Goal: Task Accomplishment & Management: Manage account settings

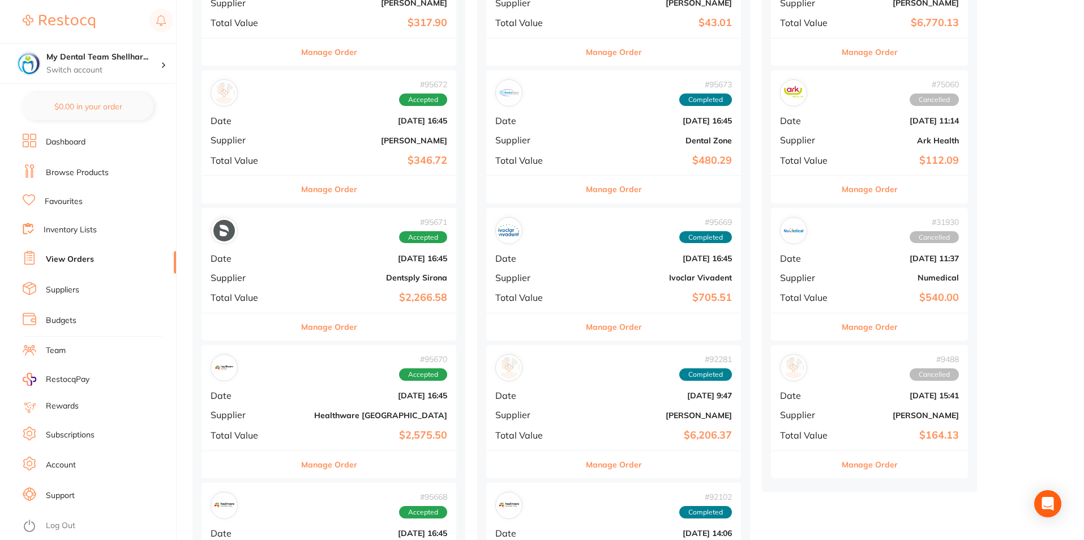
scroll to position [340, 0]
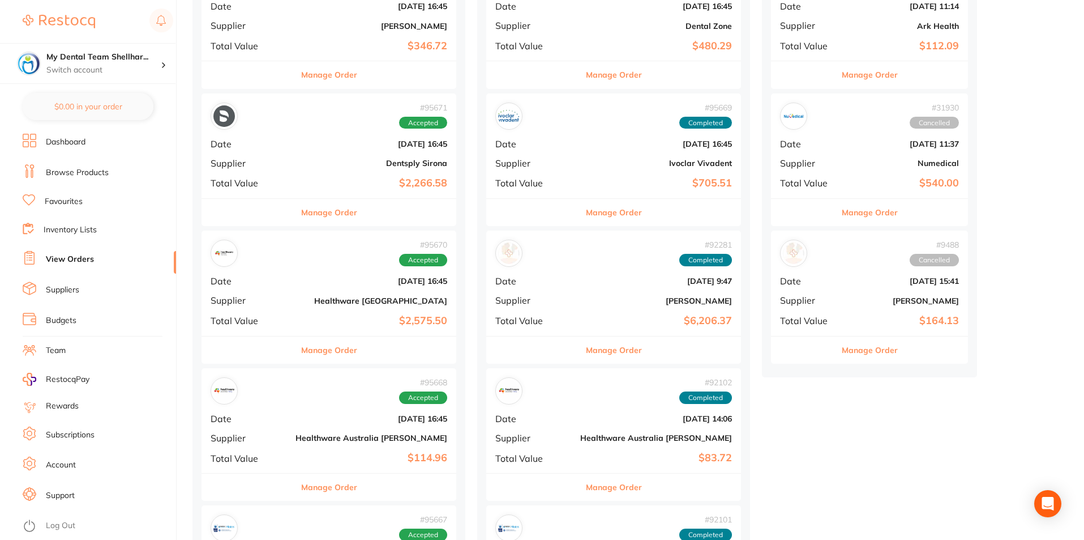
click at [335, 151] on div "# 95671 Accepted Date [DATE] 16:45 Supplier Dentsply Sirona Total Value $2,266.…" at bounding box center [329, 145] width 255 height 105
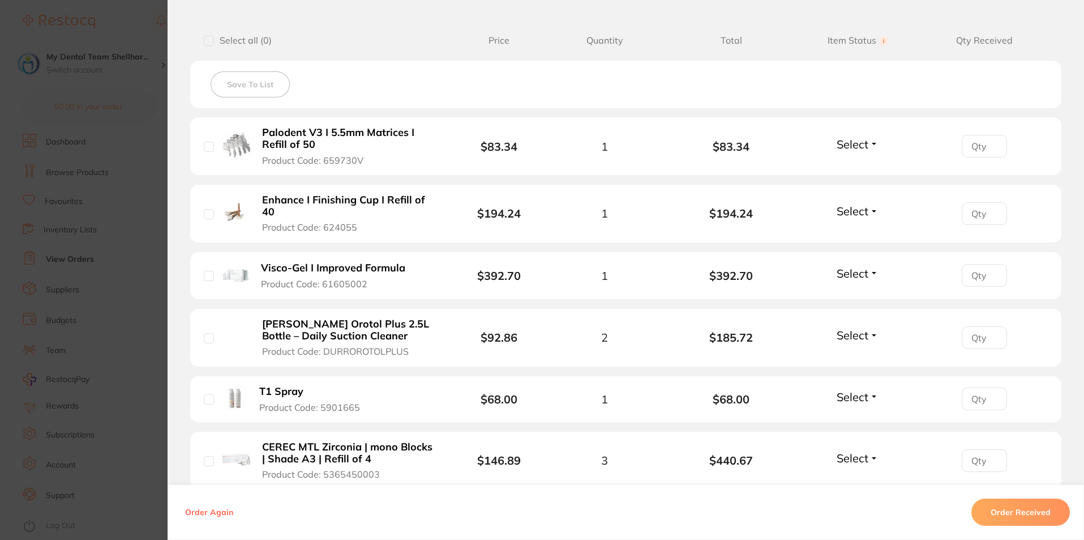
scroll to position [283, 0]
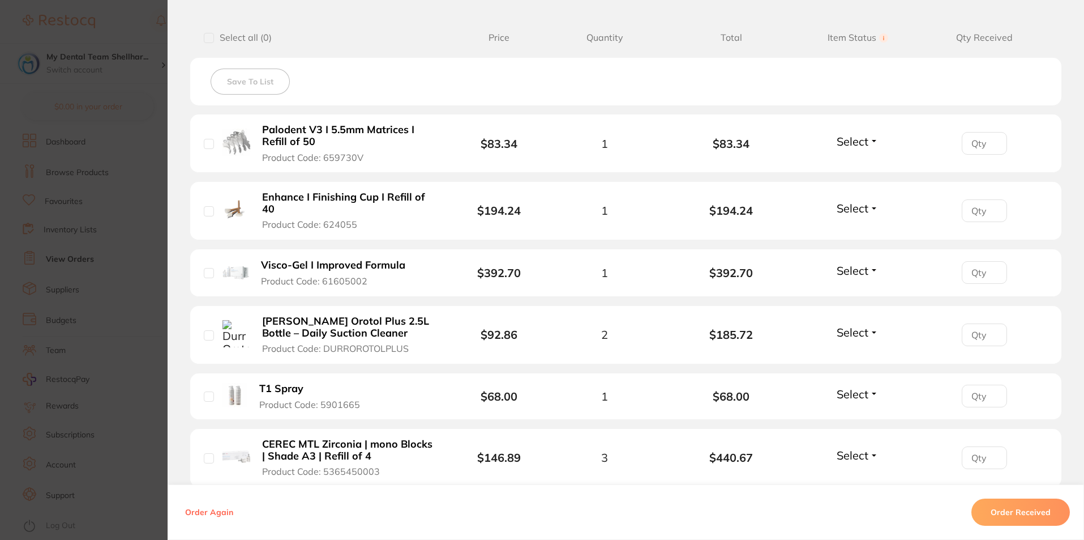
click at [854, 139] on span "Select" at bounding box center [853, 141] width 32 height 14
click at [854, 166] on span "Received" at bounding box center [858, 165] width 29 height 8
click at [854, 201] on span "Select" at bounding box center [853, 208] width 32 height 14
click at [854, 234] on span "Received" at bounding box center [858, 232] width 29 height 8
click at [839, 270] on span "Select" at bounding box center [853, 270] width 32 height 14
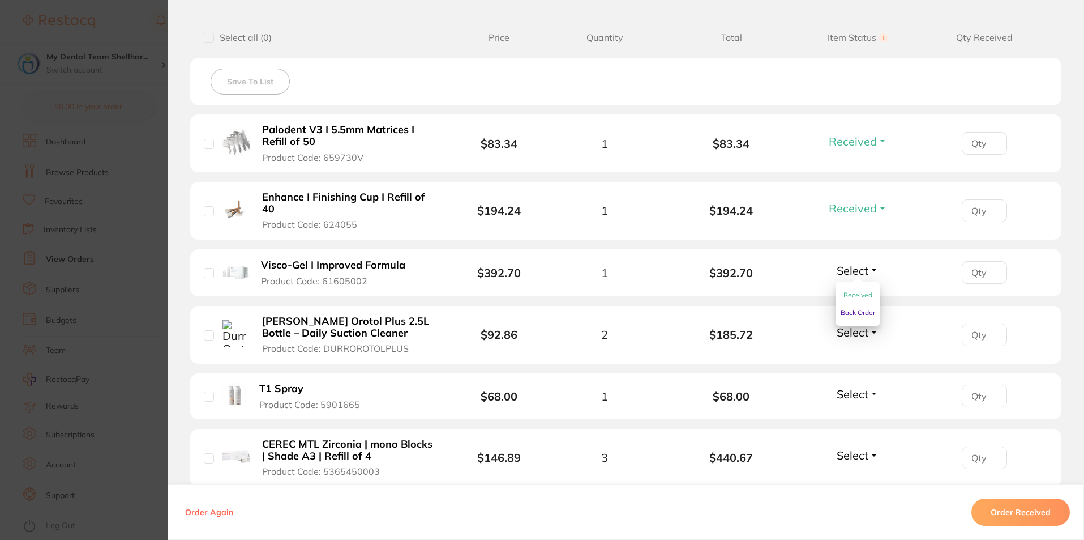
click at [847, 293] on span "Received" at bounding box center [858, 294] width 29 height 8
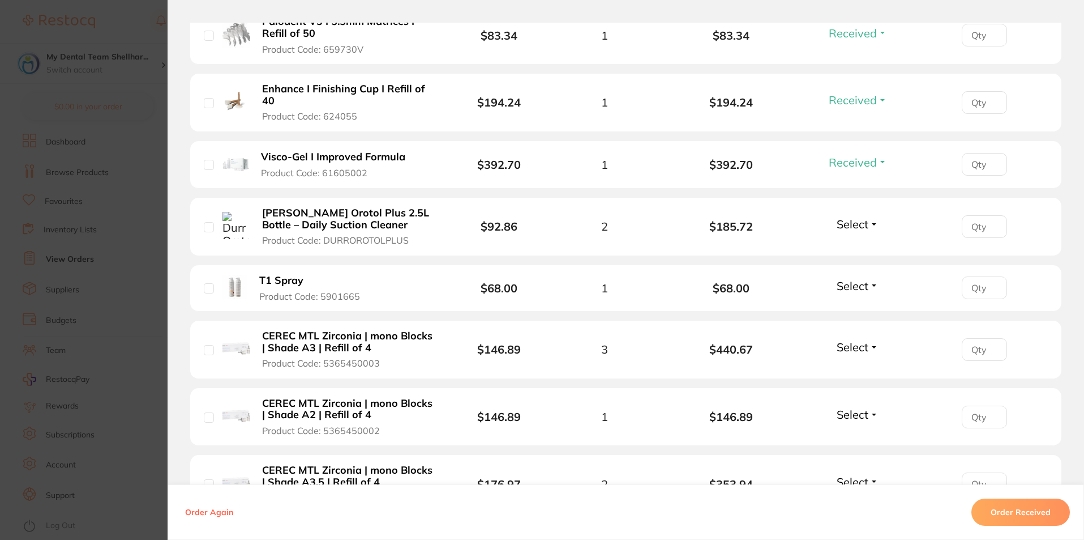
scroll to position [396, 0]
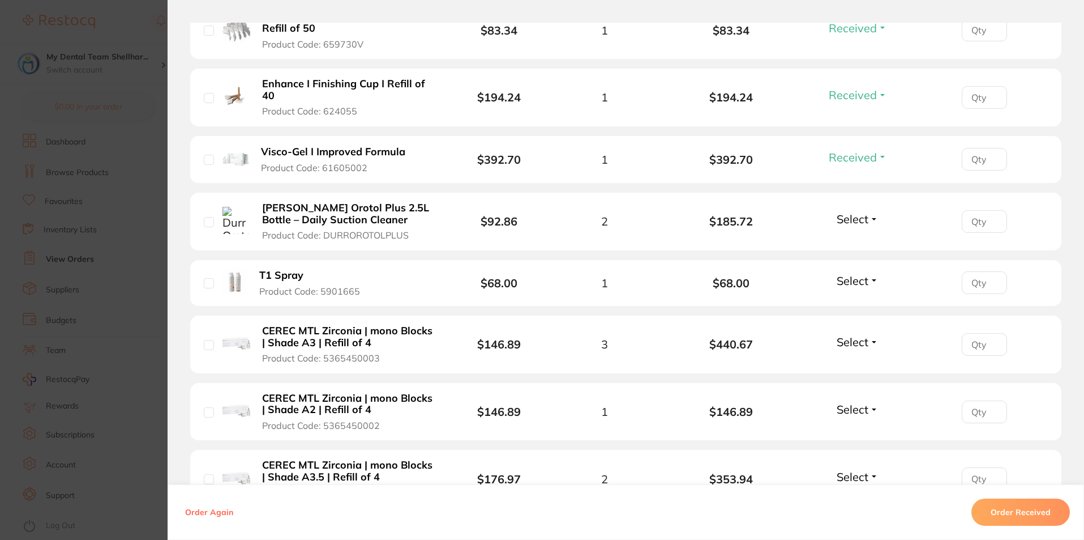
click at [837, 220] on span "Select" at bounding box center [853, 219] width 32 height 14
click at [844, 245] on span "Received" at bounding box center [858, 243] width 29 height 8
click at [849, 280] on span "Select" at bounding box center [853, 280] width 32 height 14
click at [853, 309] on span "Received" at bounding box center [858, 305] width 29 height 8
click at [849, 343] on span "Select" at bounding box center [853, 342] width 32 height 14
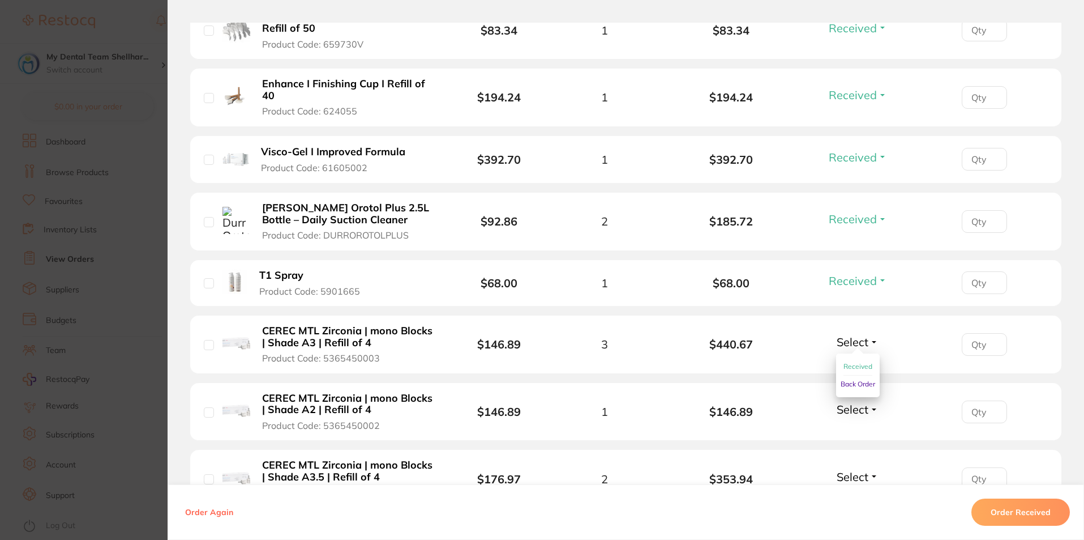
click at [851, 362] on span "Received" at bounding box center [858, 366] width 29 height 8
click at [857, 408] on span "Select" at bounding box center [853, 409] width 32 height 14
click at [856, 431] on span "Received" at bounding box center [858, 433] width 29 height 8
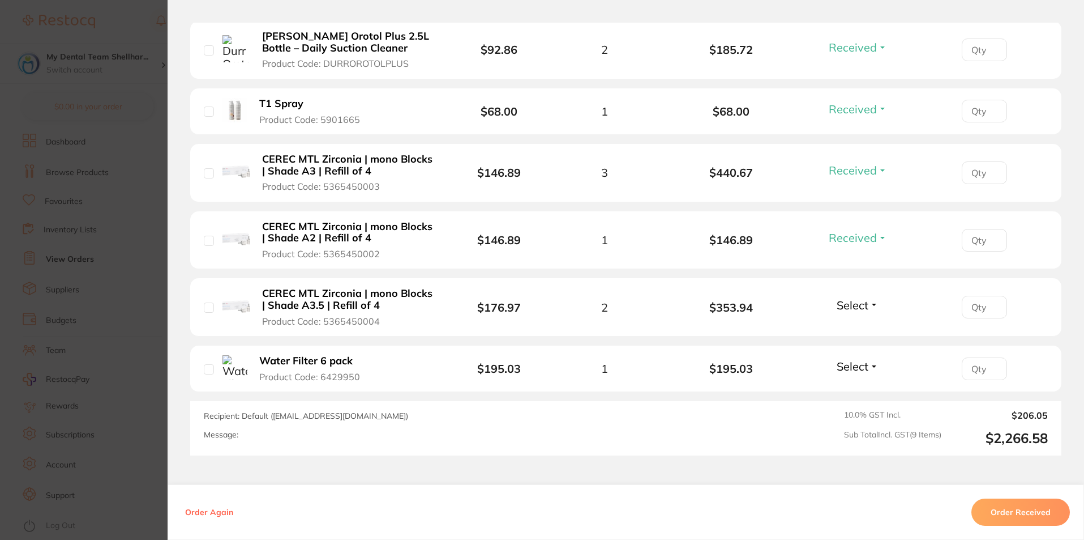
scroll to position [652, 0]
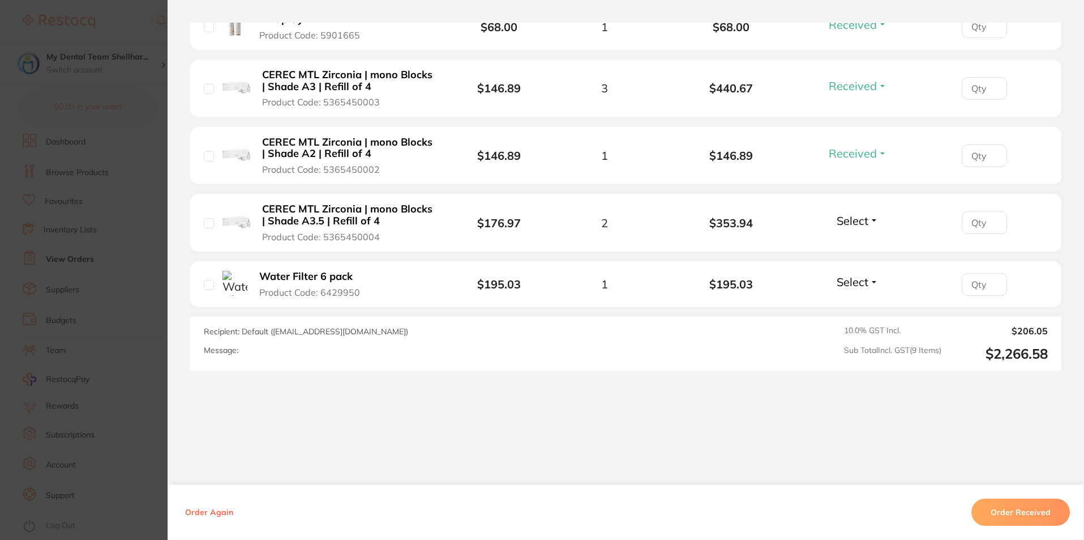
click at [853, 227] on span "Select" at bounding box center [853, 220] width 32 height 14
click at [856, 245] on span "Received" at bounding box center [858, 245] width 29 height 8
click at [857, 283] on span "Select" at bounding box center [853, 282] width 32 height 14
click at [857, 305] on span "Received" at bounding box center [858, 306] width 29 height 8
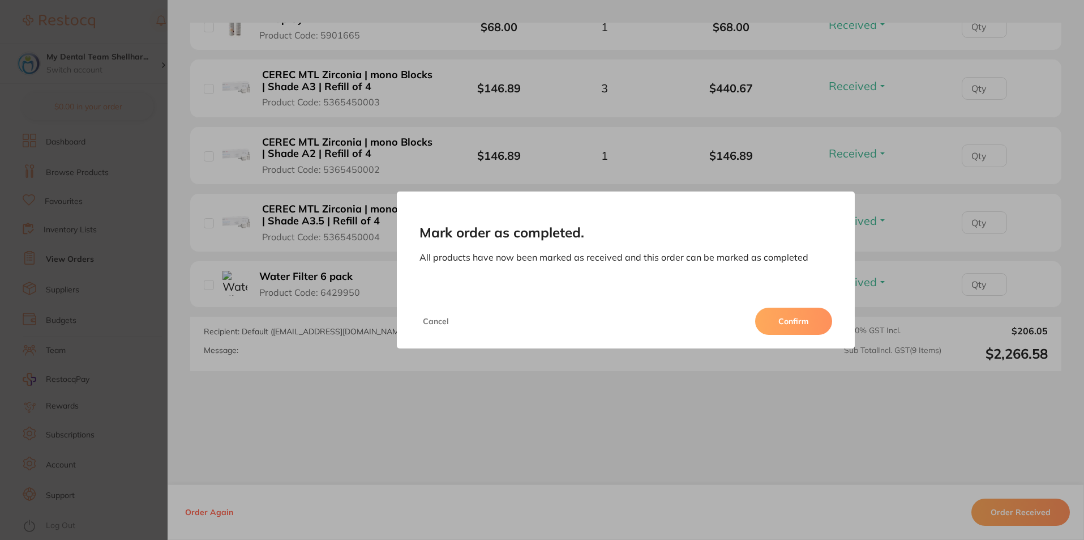
click at [776, 323] on button "Confirm" at bounding box center [793, 320] width 77 height 27
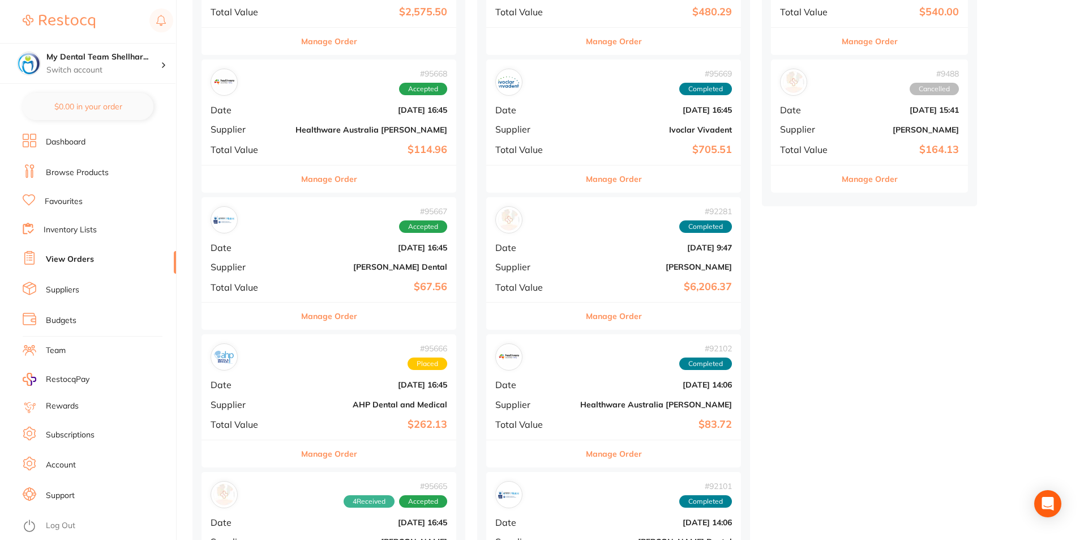
scroll to position [566, 0]
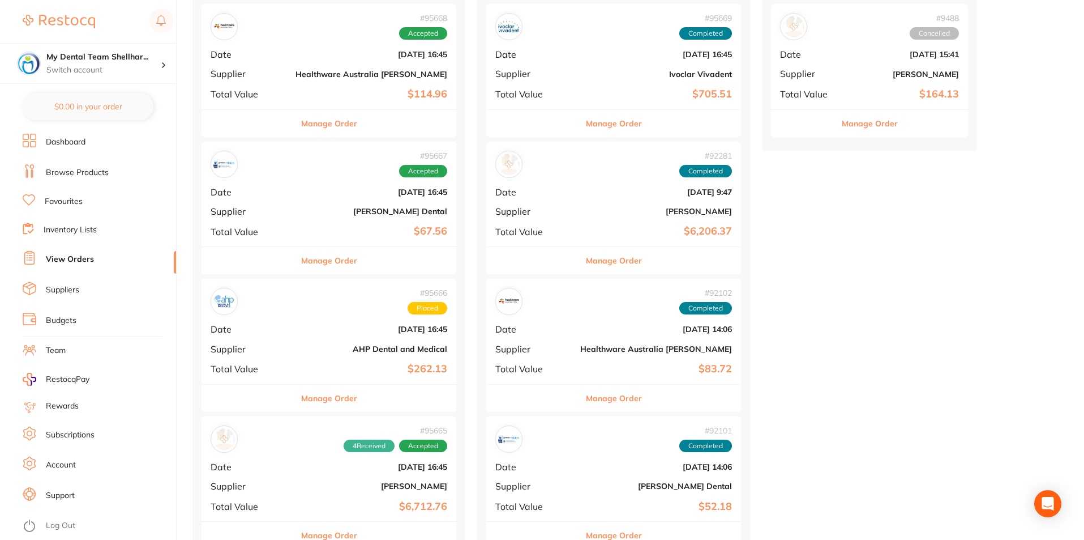
click at [343, 204] on div "# 95667 Accepted Date [DATE] 16:45 Supplier [PERSON_NAME] Dental Total Value $6…" at bounding box center [329, 194] width 255 height 105
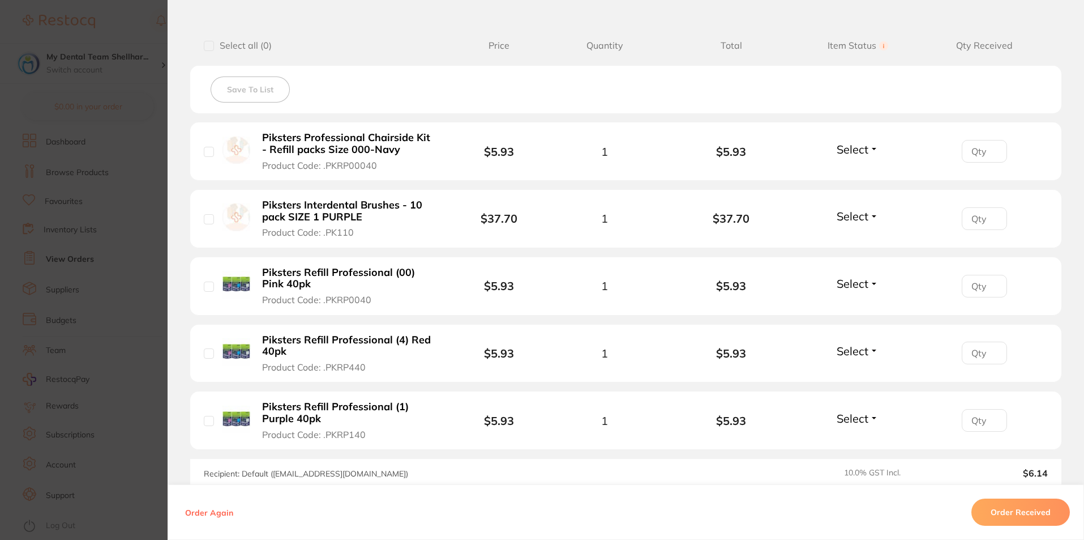
scroll to position [396, 0]
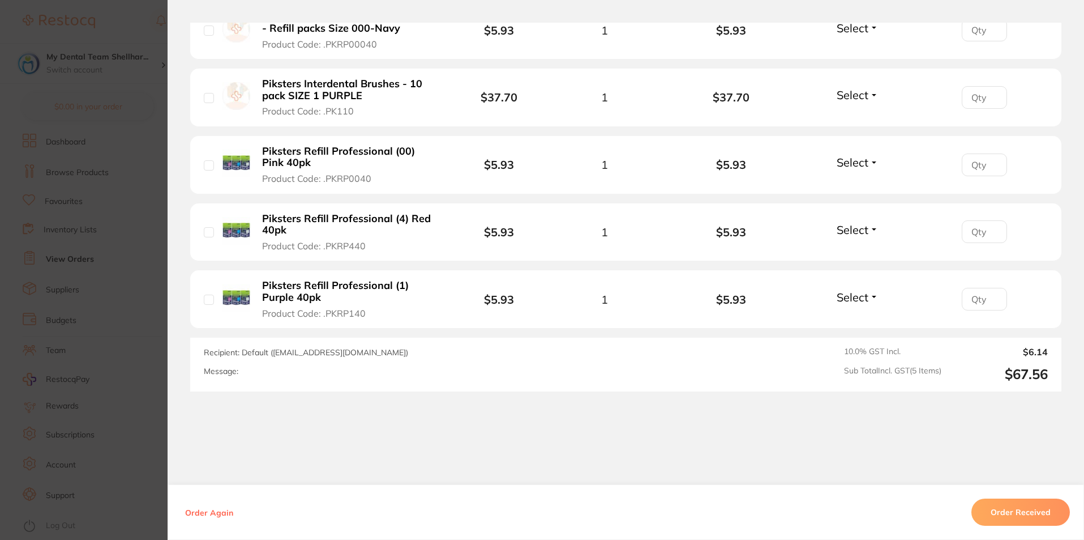
click at [845, 229] on span "Select" at bounding box center [853, 230] width 32 height 14
click at [856, 251] on span "Received" at bounding box center [858, 254] width 29 height 8
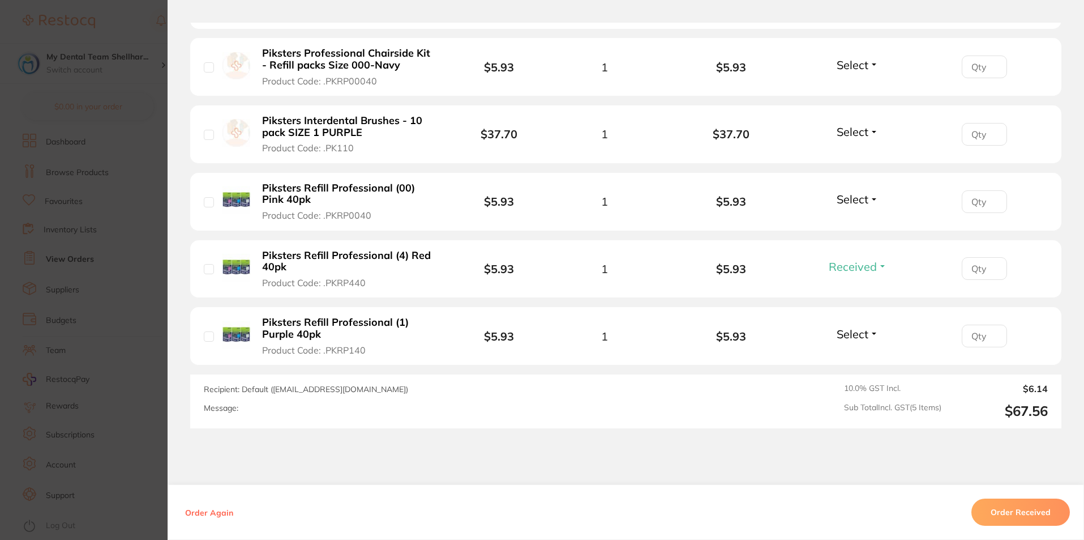
scroll to position [340, 0]
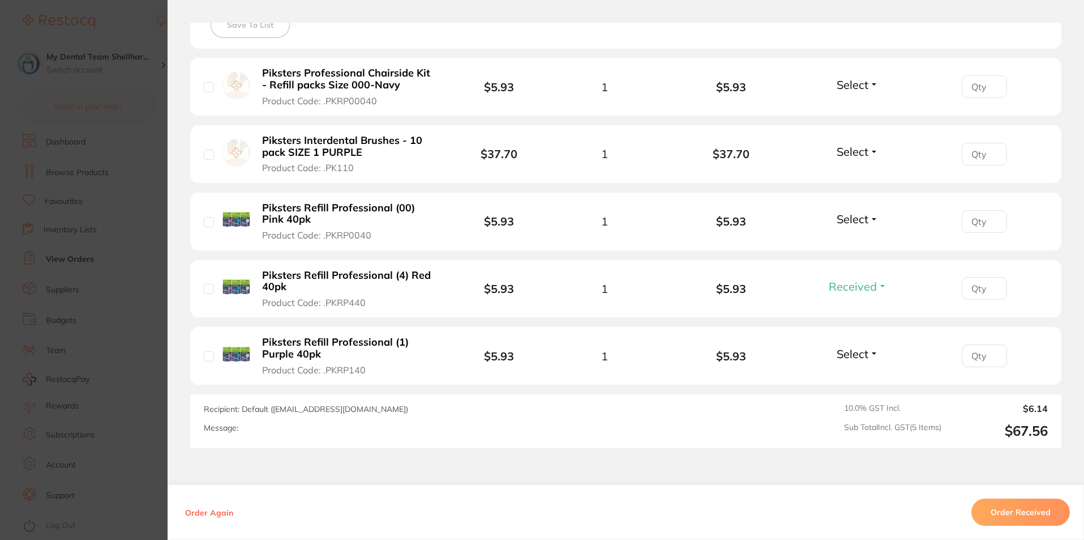
click at [862, 156] on span "Select" at bounding box center [853, 151] width 32 height 14
click at [861, 176] on span "Received" at bounding box center [858, 176] width 29 height 8
click at [855, 362] on div "Select Received Back Order" at bounding box center [857, 356] width 49 height 19
click at [852, 352] on span "Select" at bounding box center [853, 354] width 32 height 14
click at [852, 380] on span "Received" at bounding box center [858, 378] width 29 height 8
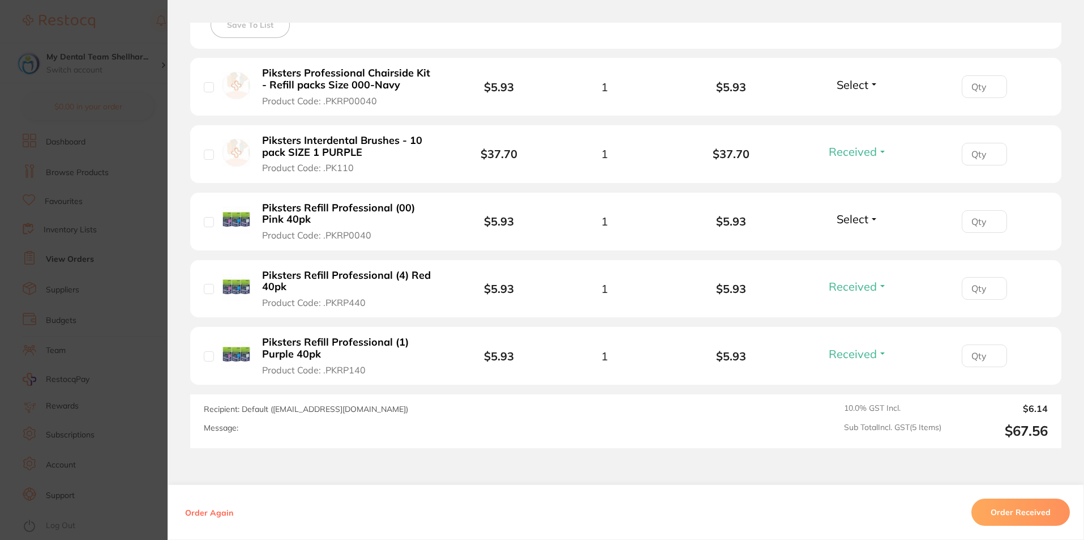
click at [859, 87] on span "Select" at bounding box center [853, 85] width 32 height 14
click at [861, 110] on span "Received" at bounding box center [858, 109] width 29 height 8
click at [863, 219] on span "Select" at bounding box center [853, 219] width 32 height 14
click at [867, 242] on span "Received" at bounding box center [858, 243] width 29 height 8
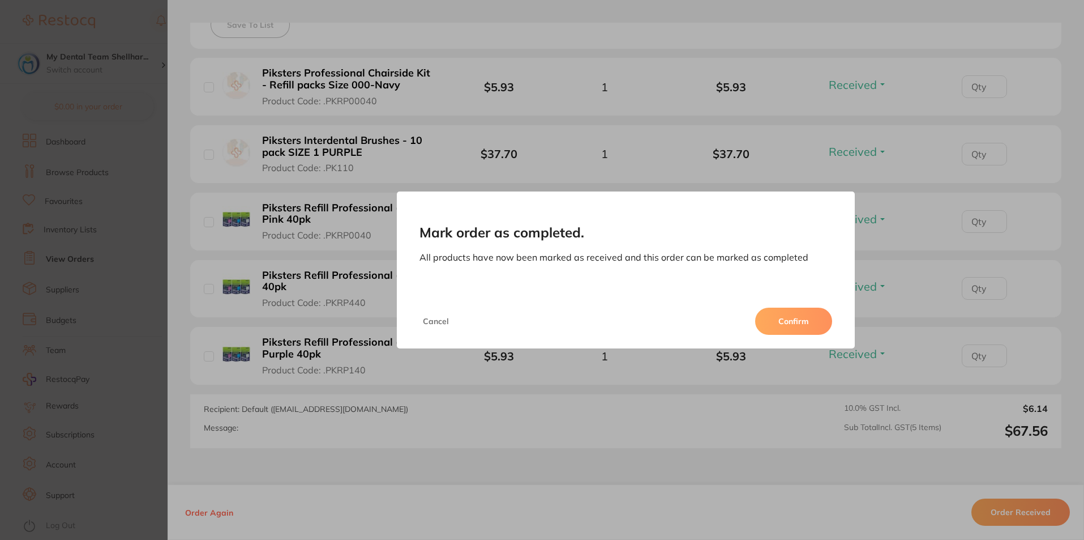
click at [764, 335] on div "Cancel Confirm" at bounding box center [626, 321] width 459 height 54
click at [771, 322] on button "Confirm" at bounding box center [793, 320] width 77 height 27
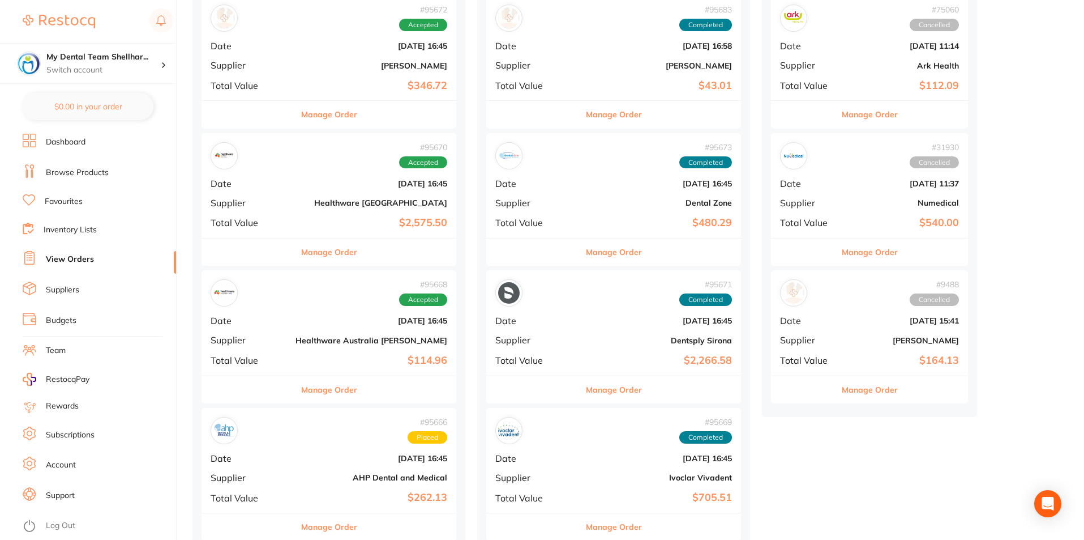
scroll to position [226, 0]
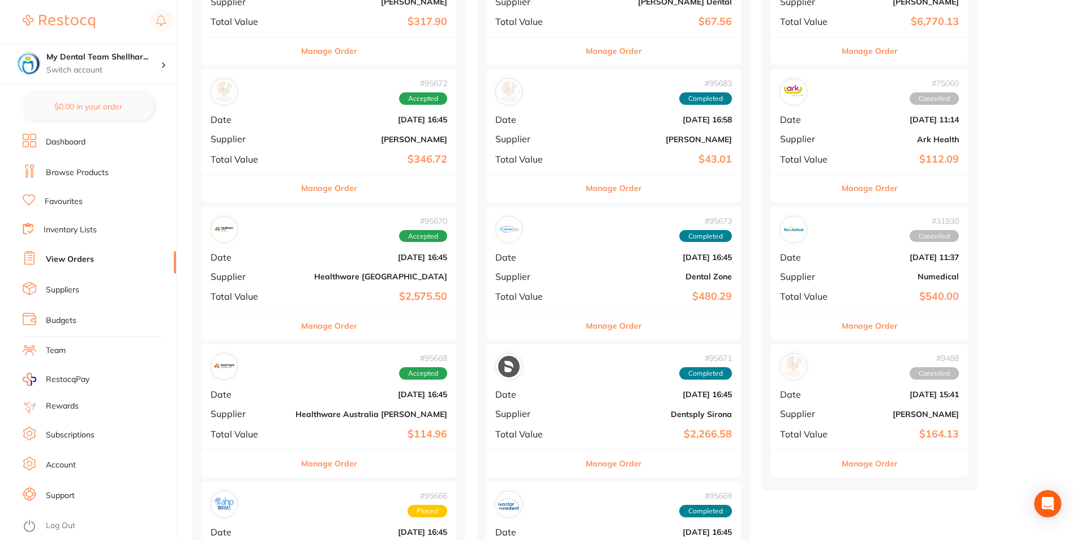
click at [288, 262] on div "# 95670 Accepted Date [DATE] 16:45 Supplier Healthware [GEOGRAPHIC_DATA] Total …" at bounding box center [329, 259] width 255 height 105
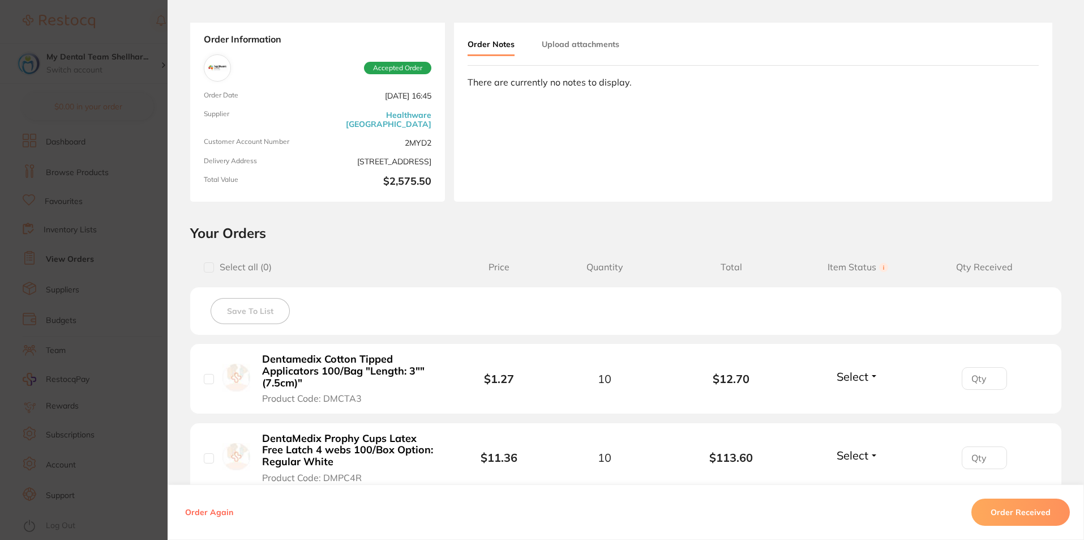
scroll to position [170, 0]
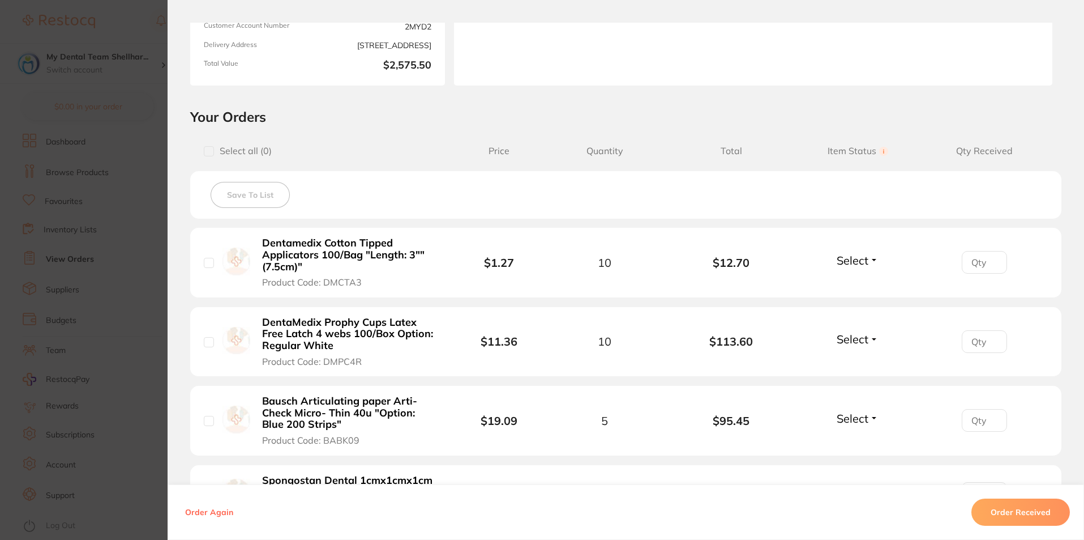
click at [841, 258] on span "Select" at bounding box center [853, 260] width 32 height 14
click at [850, 284] on span "Received" at bounding box center [858, 284] width 29 height 8
click at [849, 339] on span "Select" at bounding box center [853, 339] width 32 height 14
click at [856, 360] on span "Received" at bounding box center [858, 363] width 29 height 8
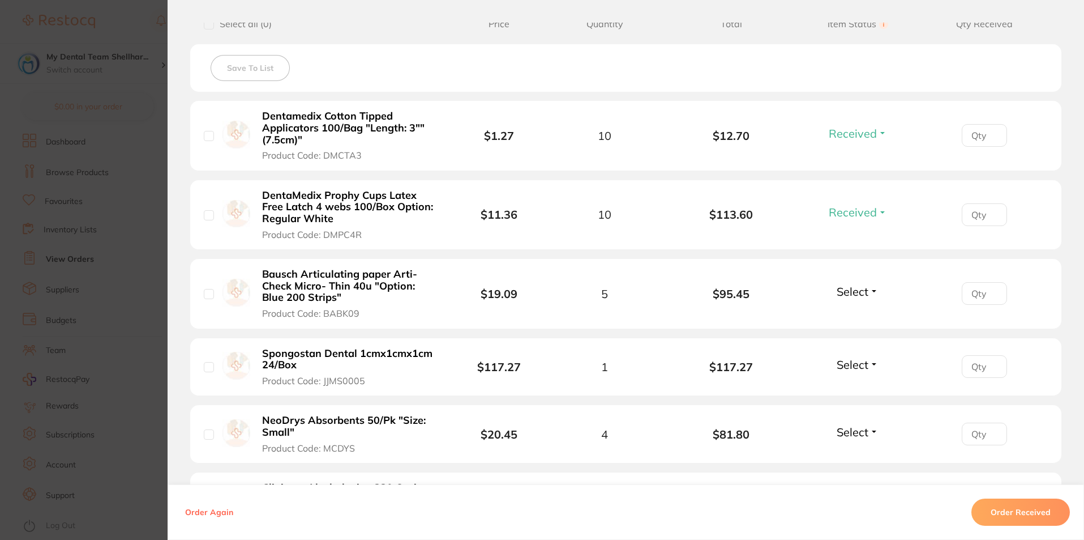
scroll to position [340, 0]
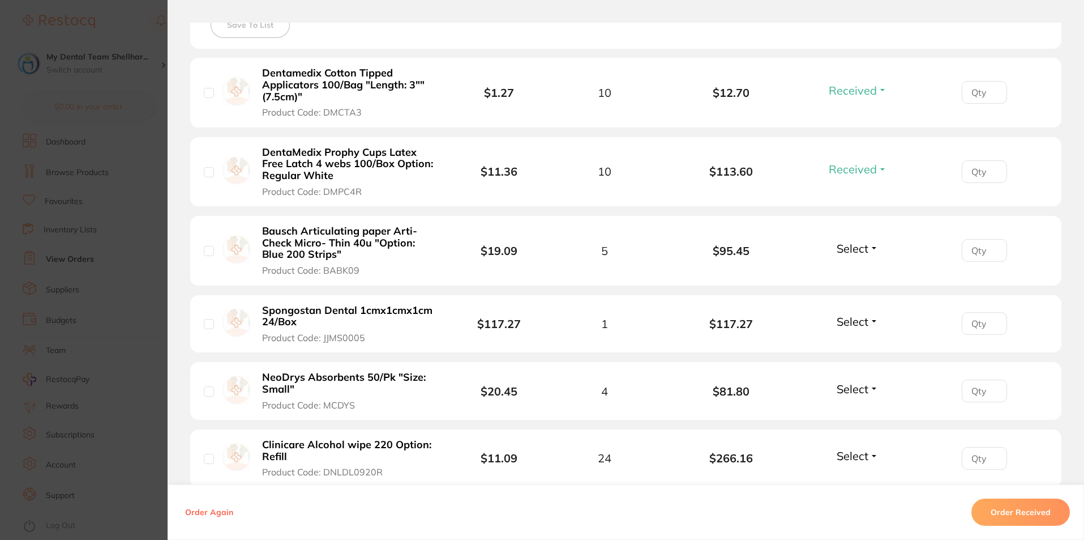
click at [863, 249] on span "Select" at bounding box center [853, 248] width 32 height 14
click at [868, 272] on span "Received" at bounding box center [858, 272] width 29 height 8
click at [855, 322] on span "Select" at bounding box center [853, 321] width 32 height 14
click at [856, 346] on span "Received" at bounding box center [858, 345] width 29 height 8
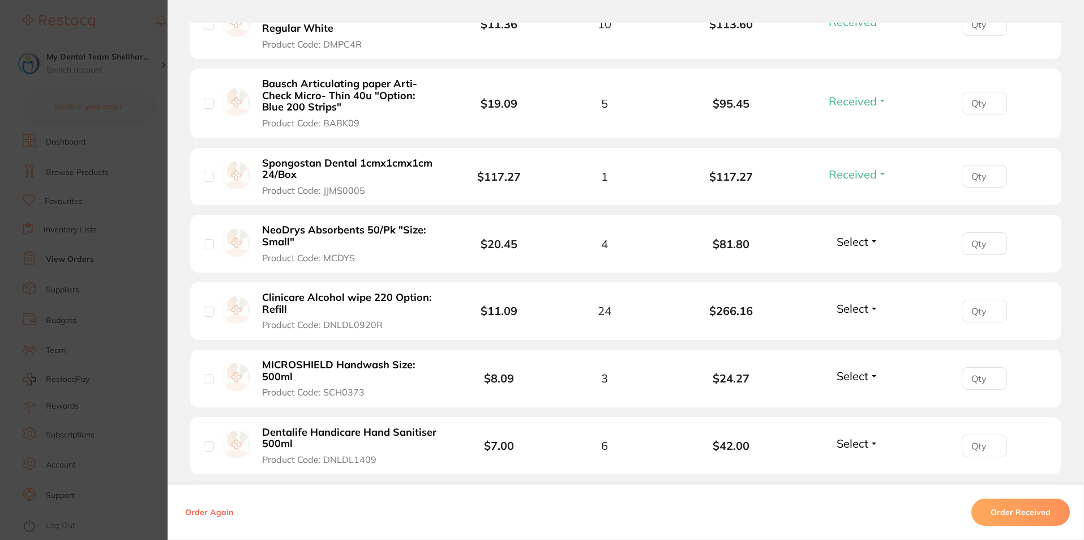
scroll to position [510, 0]
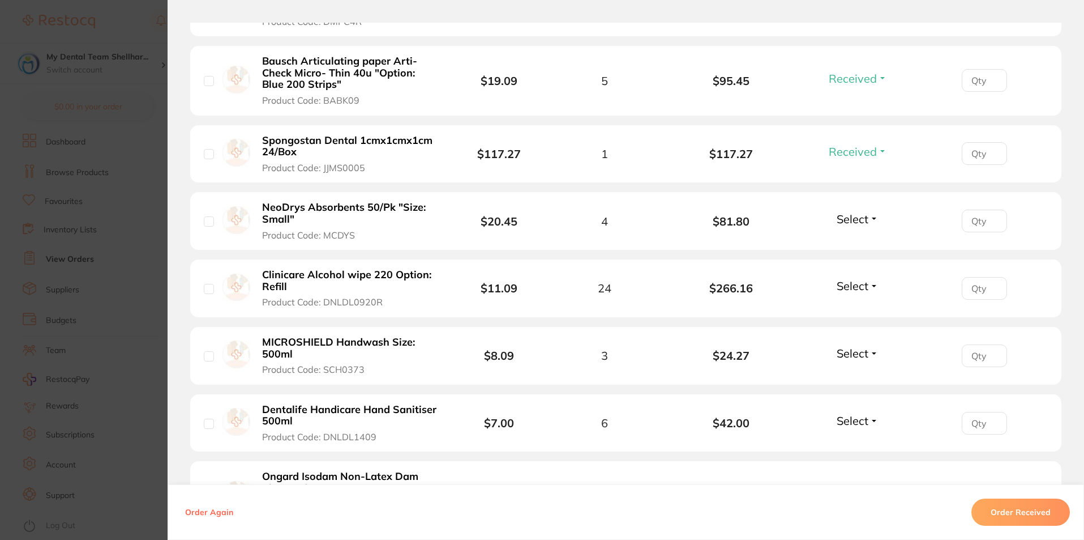
click at [843, 225] on span "Select" at bounding box center [853, 219] width 32 height 14
click at [852, 247] on span "Received" at bounding box center [858, 243] width 29 height 8
click at [857, 289] on span "Select" at bounding box center [853, 286] width 32 height 14
click at [858, 311] on span "Received" at bounding box center [858, 310] width 29 height 8
click at [856, 356] on span "Select" at bounding box center [853, 353] width 32 height 14
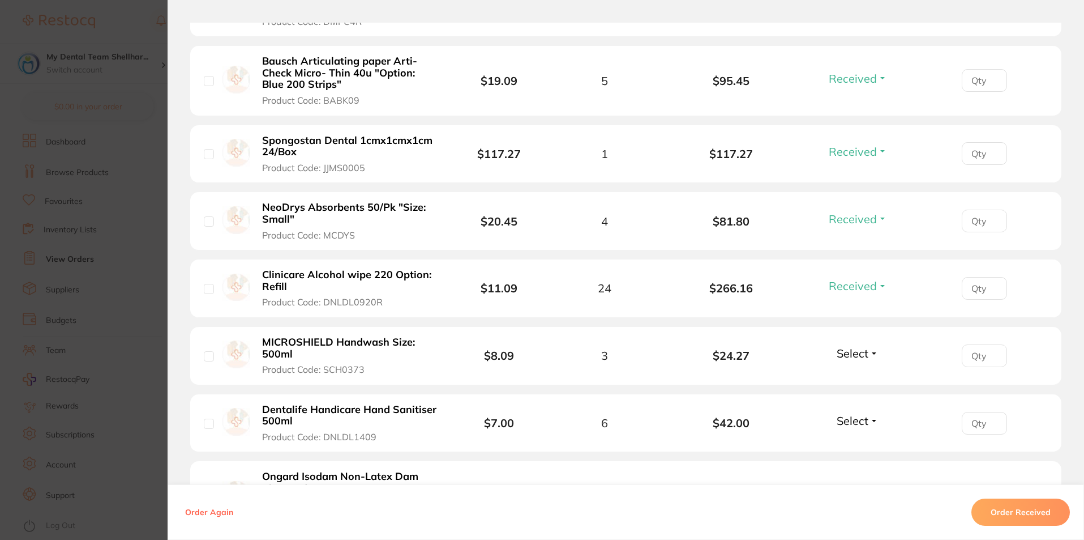
click at [875, 309] on li "Clinicare Alcohol wipe 220 Option: Refill Product Code: DNLDL0920R $11.09 24 $2…" at bounding box center [625, 288] width 871 height 58
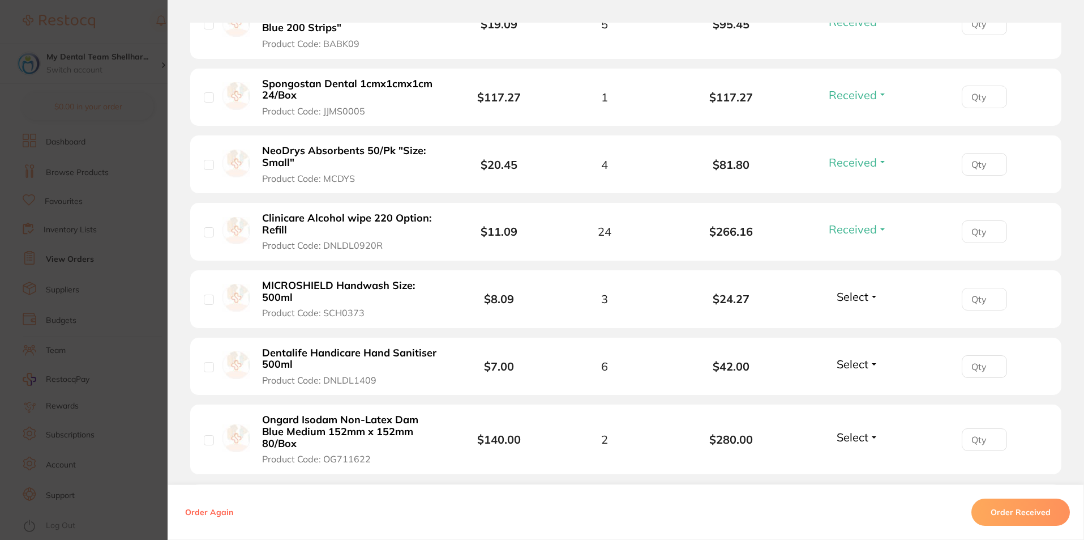
click at [858, 369] on span "Select" at bounding box center [853, 364] width 32 height 14
click at [858, 388] on span "Received" at bounding box center [858, 388] width 29 height 8
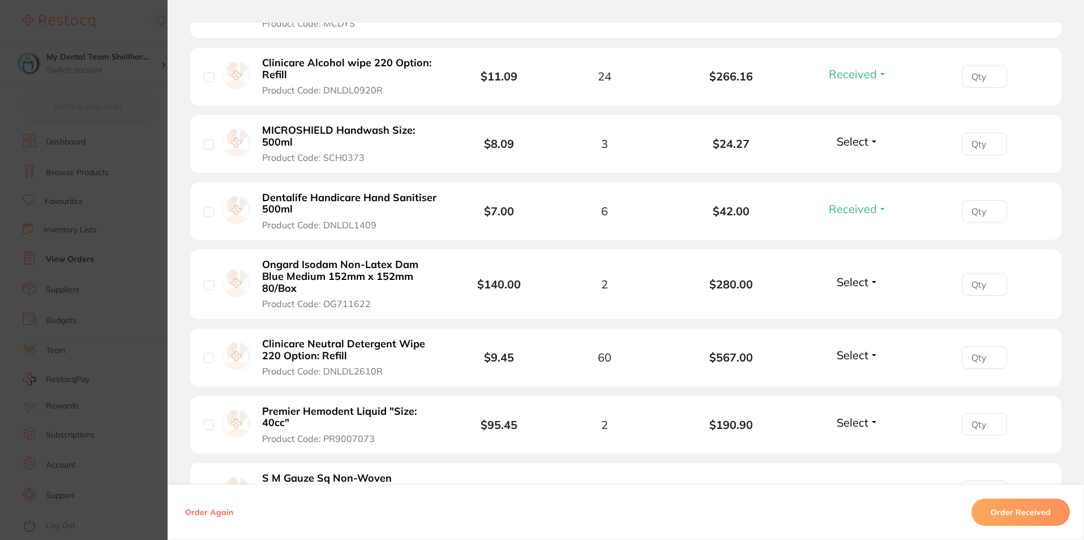
scroll to position [793, 0]
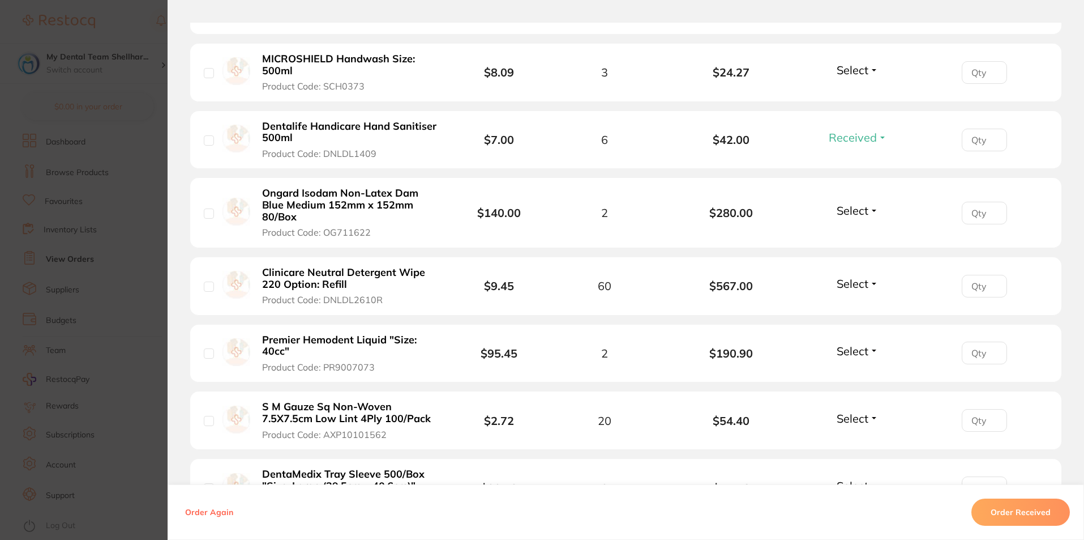
click at [846, 215] on span "Select" at bounding box center [853, 210] width 32 height 14
click at [851, 234] on span "Received" at bounding box center [858, 234] width 29 height 8
click at [984, 284] on input "number" at bounding box center [984, 286] width 45 height 23
type input "36"
click at [866, 281] on button "Select" at bounding box center [857, 283] width 49 height 14
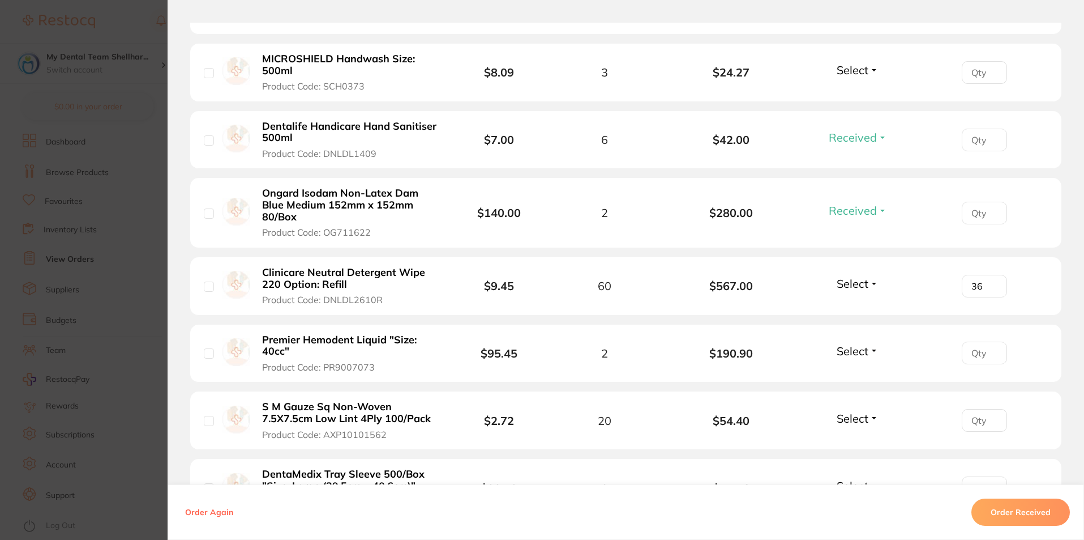
click at [862, 280] on span "Select" at bounding box center [853, 283] width 32 height 14
click at [864, 321] on span "Back Order" at bounding box center [858, 325] width 35 height 8
click at [856, 358] on div "Select Received Back Order" at bounding box center [857, 353] width 49 height 19
click at [854, 351] on span "Select" at bounding box center [853, 351] width 32 height 14
click at [861, 373] on span "Received" at bounding box center [858, 375] width 29 height 8
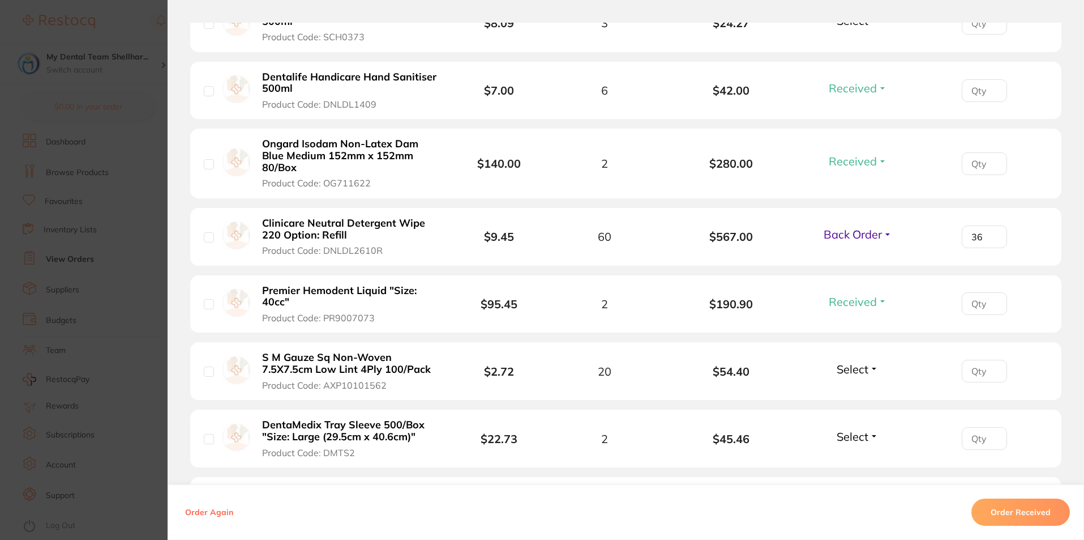
scroll to position [963, 0]
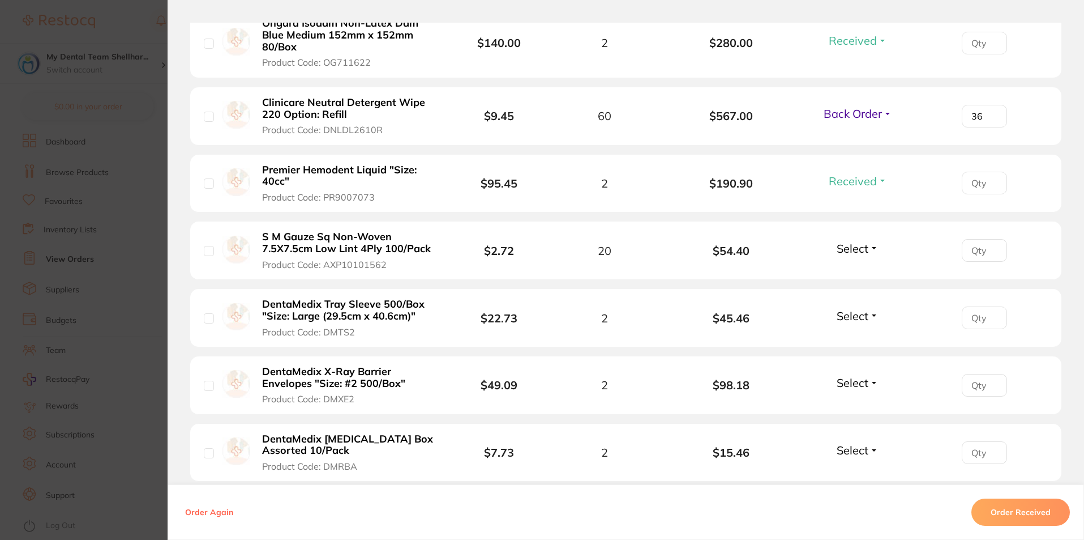
click at [857, 245] on span "Select" at bounding box center [853, 248] width 32 height 14
click at [862, 272] on span "Received" at bounding box center [858, 272] width 29 height 8
click at [863, 316] on span "Select" at bounding box center [853, 316] width 32 height 14
click at [863, 341] on span "Received" at bounding box center [858, 340] width 29 height 8
click at [861, 385] on span "Select" at bounding box center [853, 382] width 32 height 14
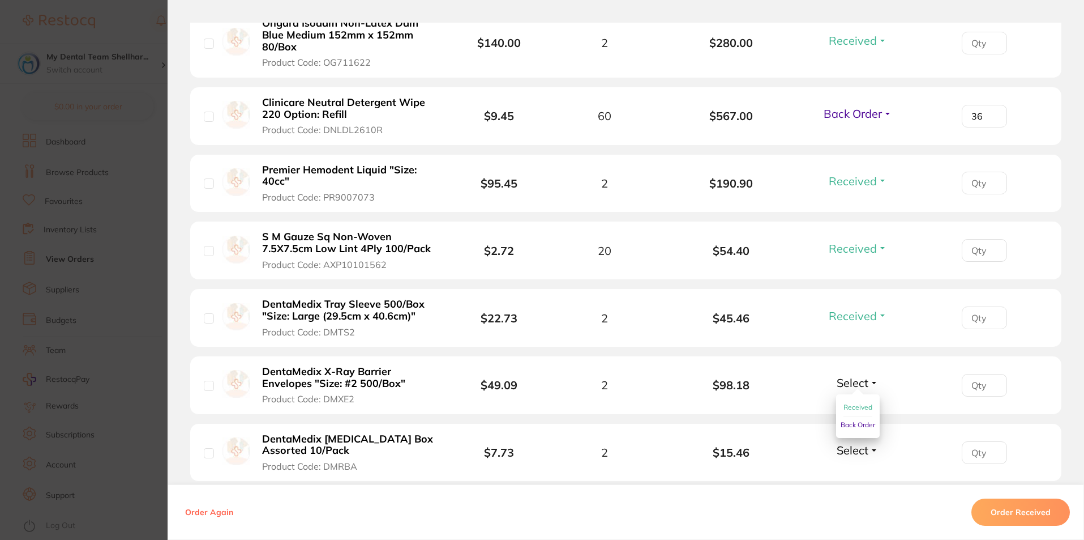
click at [855, 407] on span "Received" at bounding box center [858, 407] width 29 height 8
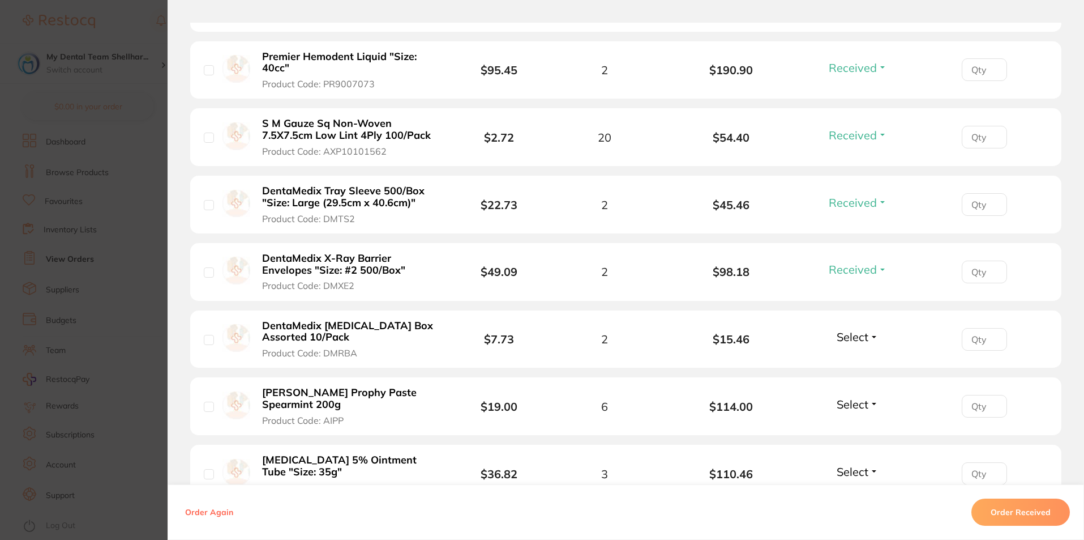
scroll to position [1132, 0]
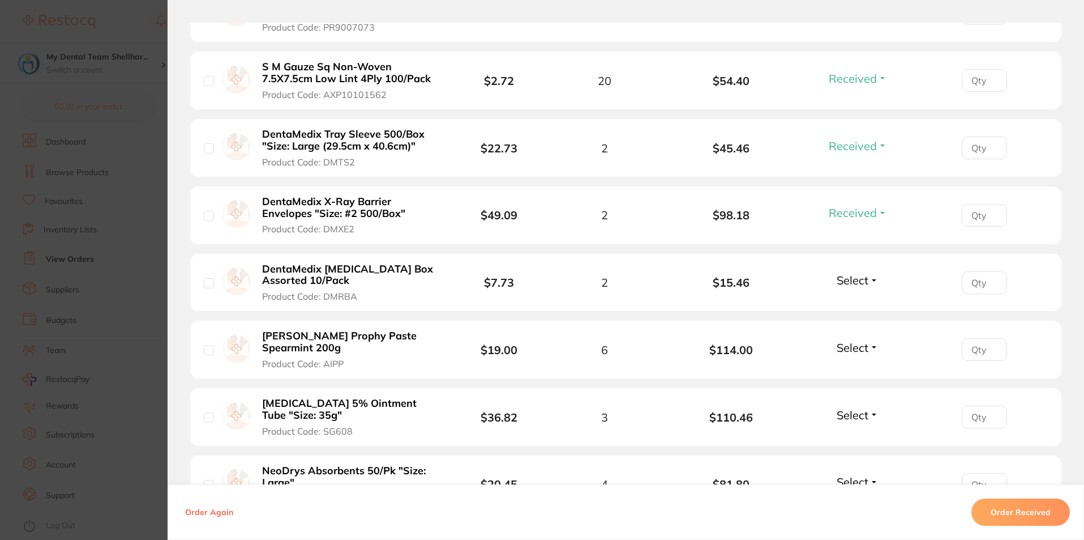
click at [860, 279] on span "Select" at bounding box center [853, 280] width 32 height 14
click at [865, 302] on span "Received" at bounding box center [858, 304] width 29 height 8
click at [862, 348] on span "Select" at bounding box center [853, 347] width 32 height 14
click at [854, 369] on span "Received" at bounding box center [858, 371] width 29 height 8
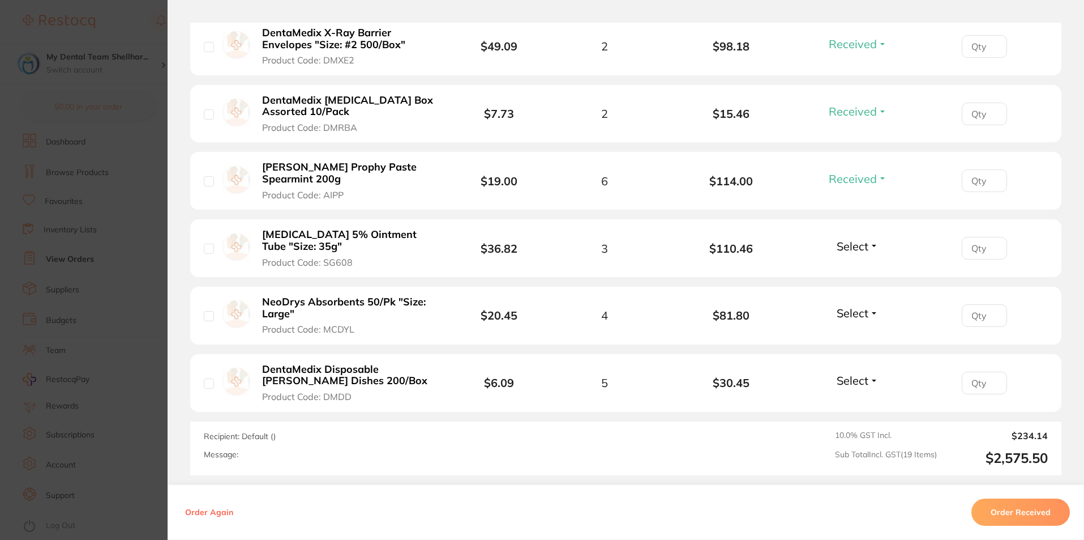
scroll to position [1302, 0]
click at [856, 240] on span "Select" at bounding box center [853, 245] width 32 height 14
click at [856, 270] on span "Received" at bounding box center [858, 269] width 29 height 8
click at [846, 314] on span "Select" at bounding box center [853, 312] width 32 height 14
click at [844, 334] on span "Received" at bounding box center [858, 336] width 29 height 8
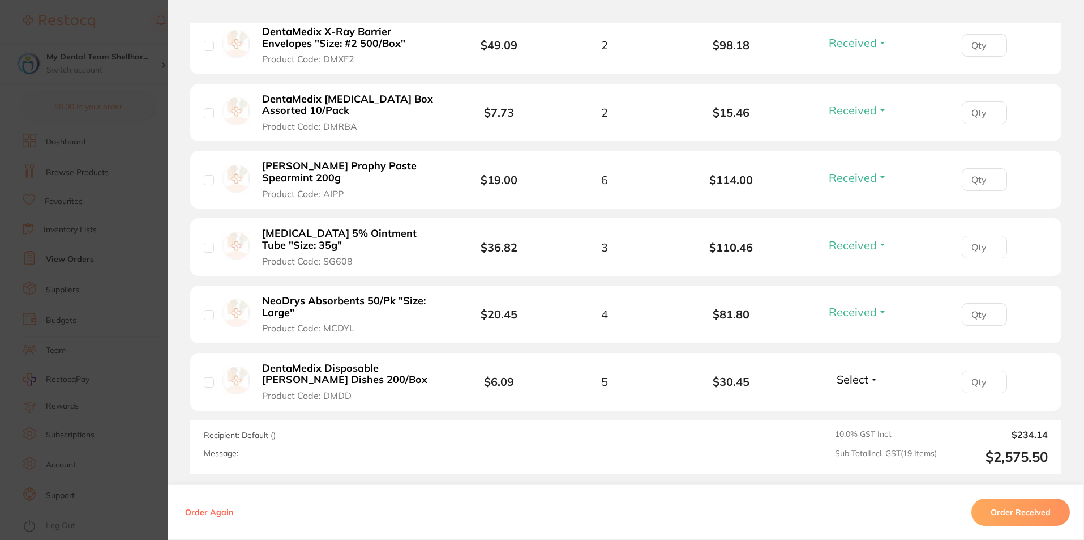
click at [843, 380] on span "Select" at bounding box center [853, 379] width 32 height 14
click at [845, 397] on button "Received" at bounding box center [858, 404] width 29 height 18
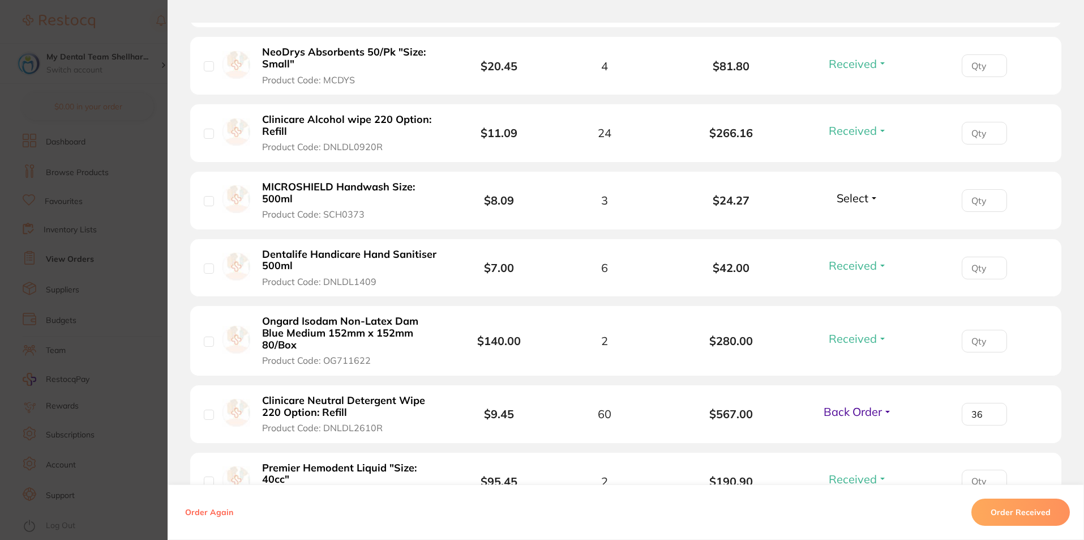
scroll to position [566, 0]
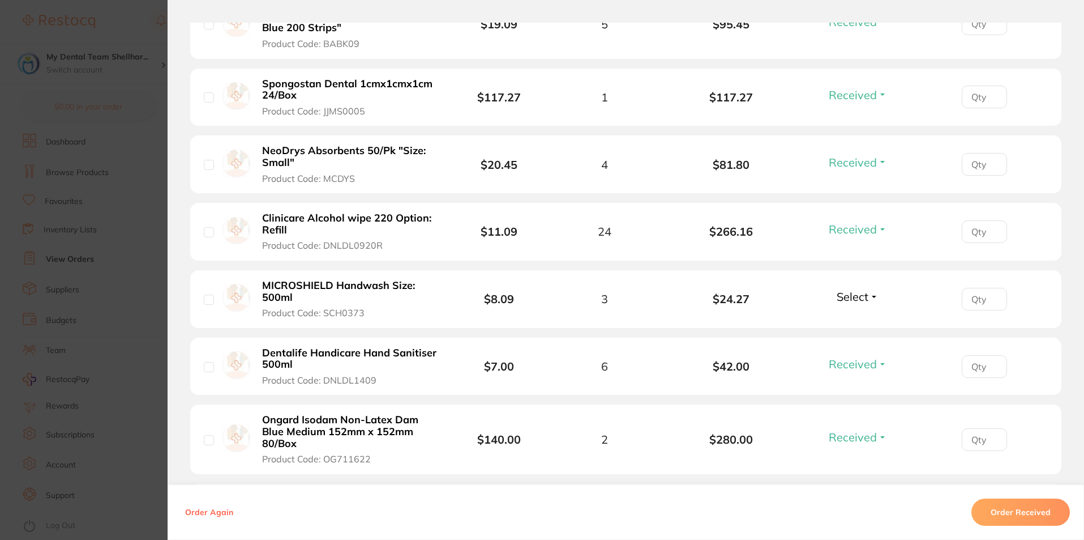
click at [853, 301] on span "Select" at bounding box center [853, 296] width 32 height 14
click at [857, 340] on span "Back Order" at bounding box center [858, 338] width 35 height 8
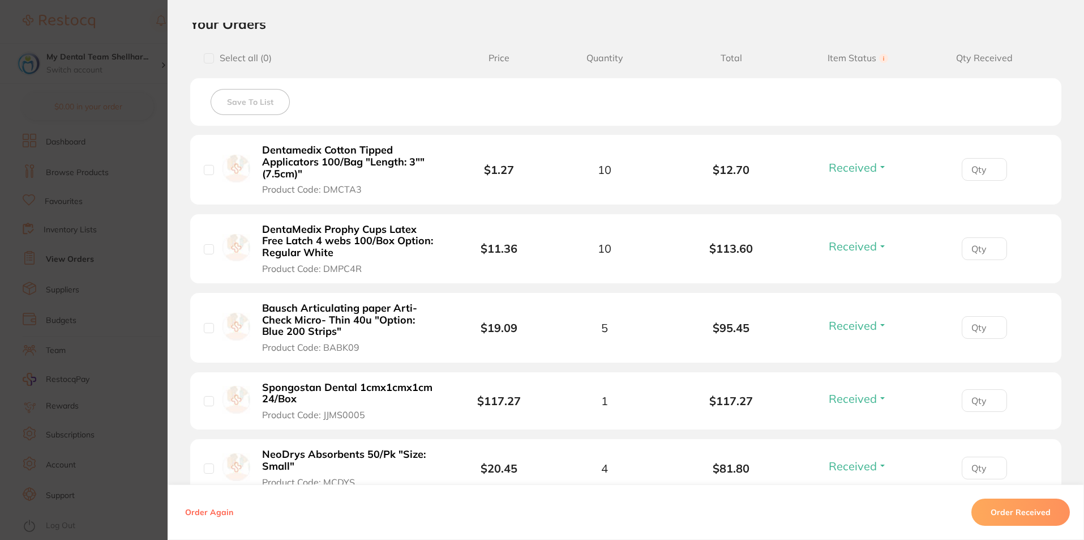
scroll to position [283, 0]
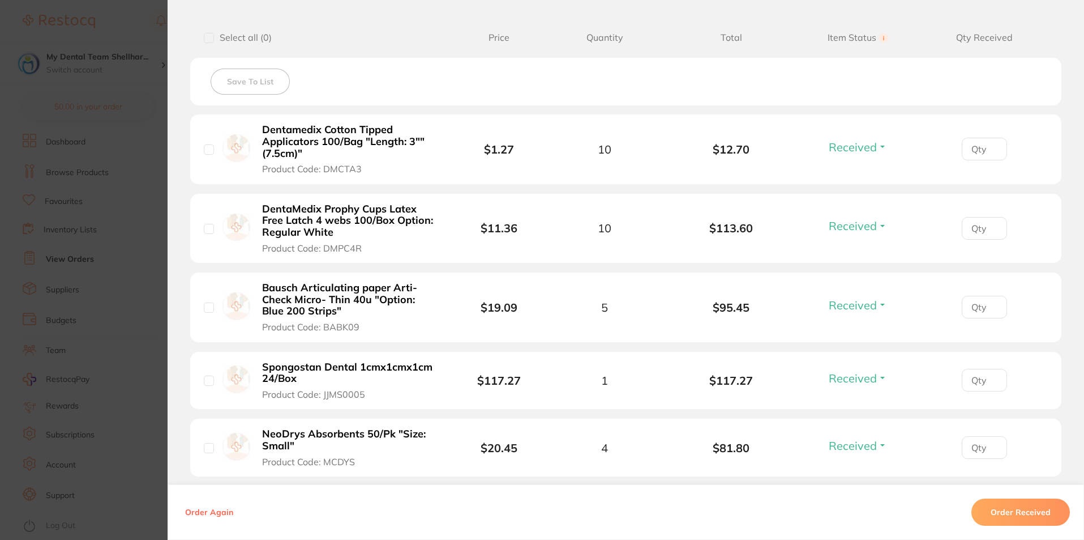
click at [99, 264] on section "Order ID: Restocq- 95670 Order Information 17 Received 2 Back Orders Accepted O…" at bounding box center [542, 270] width 1084 height 540
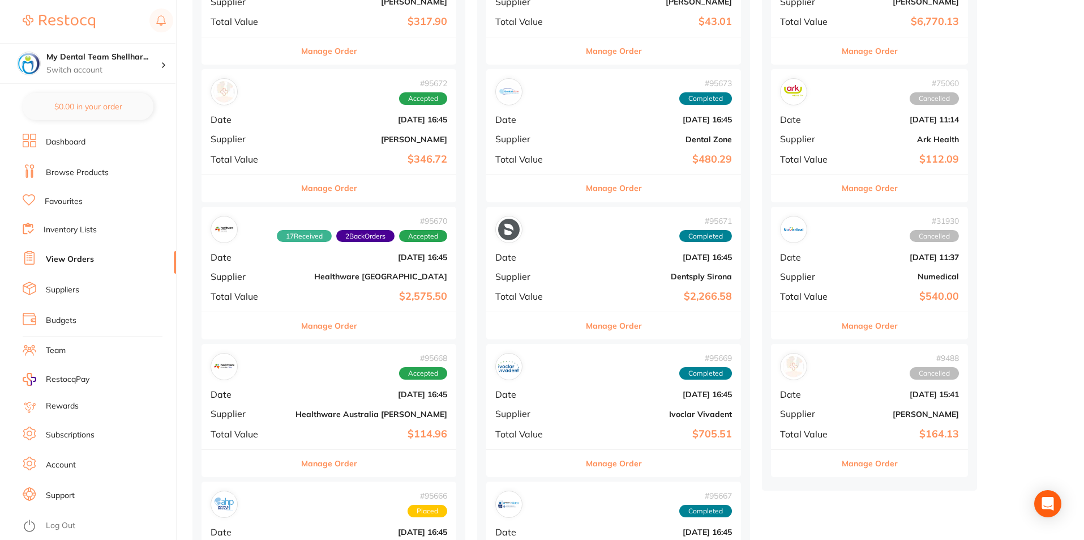
click at [367, 430] on b "$114.96" at bounding box center [372, 434] width 152 height 12
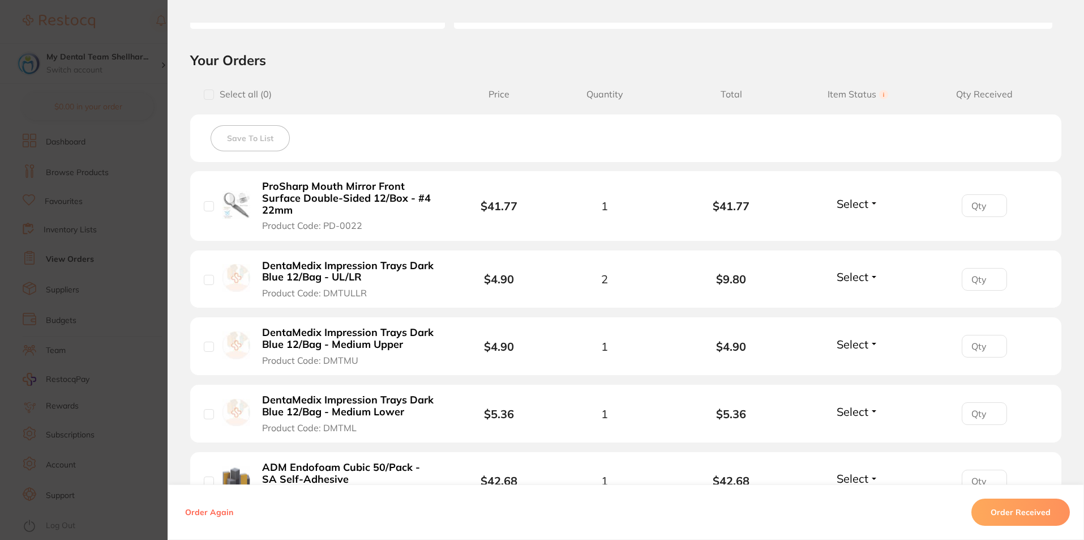
scroll to position [283, 0]
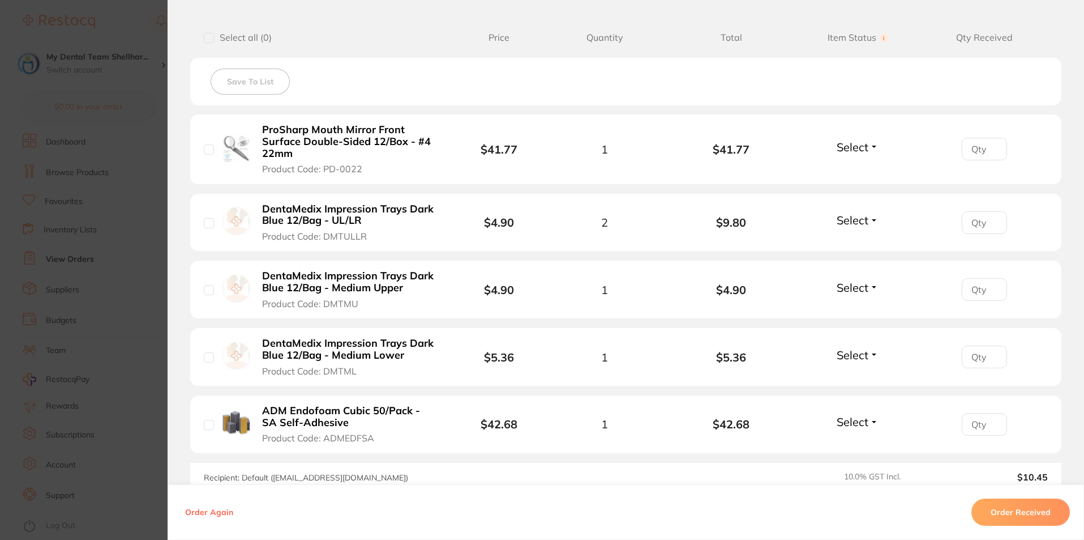
click at [866, 147] on span "Select" at bounding box center [853, 147] width 32 height 14
click at [860, 170] on span "Received" at bounding box center [858, 171] width 29 height 8
click at [856, 216] on span "Select" at bounding box center [853, 220] width 32 height 14
click at [853, 242] on span "Received" at bounding box center [858, 244] width 29 height 8
click at [852, 286] on span "Select" at bounding box center [853, 287] width 32 height 14
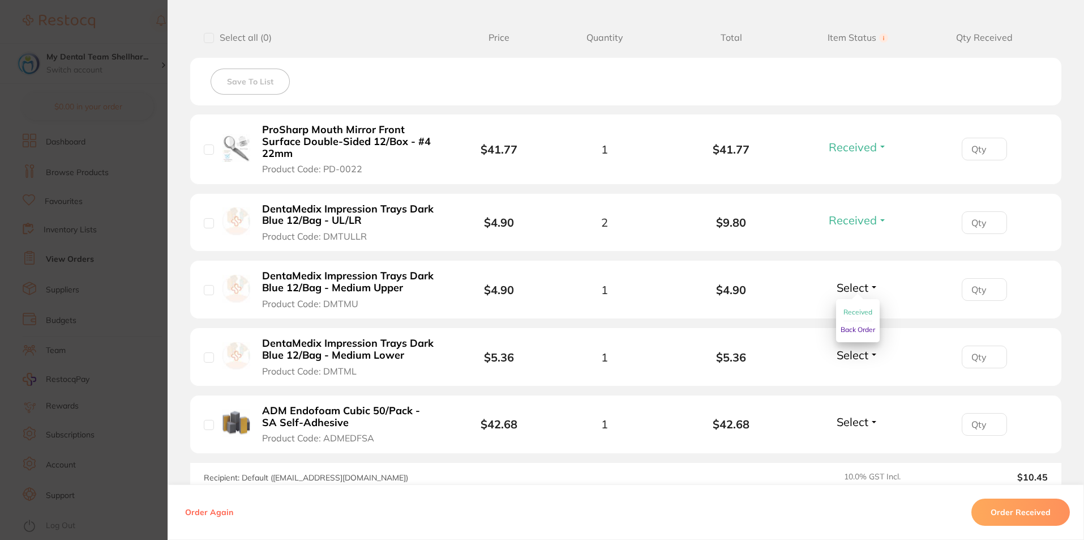
click at [859, 313] on span "Received" at bounding box center [858, 311] width 29 height 8
click at [857, 359] on span "Select" at bounding box center [853, 355] width 32 height 14
click at [856, 382] on span "Received" at bounding box center [858, 379] width 29 height 8
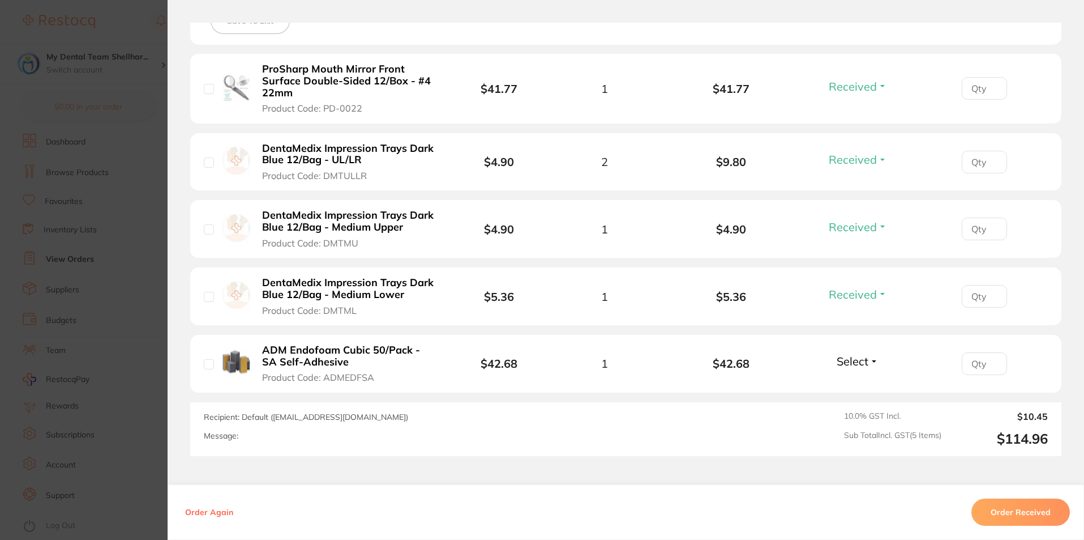
scroll to position [429, 0]
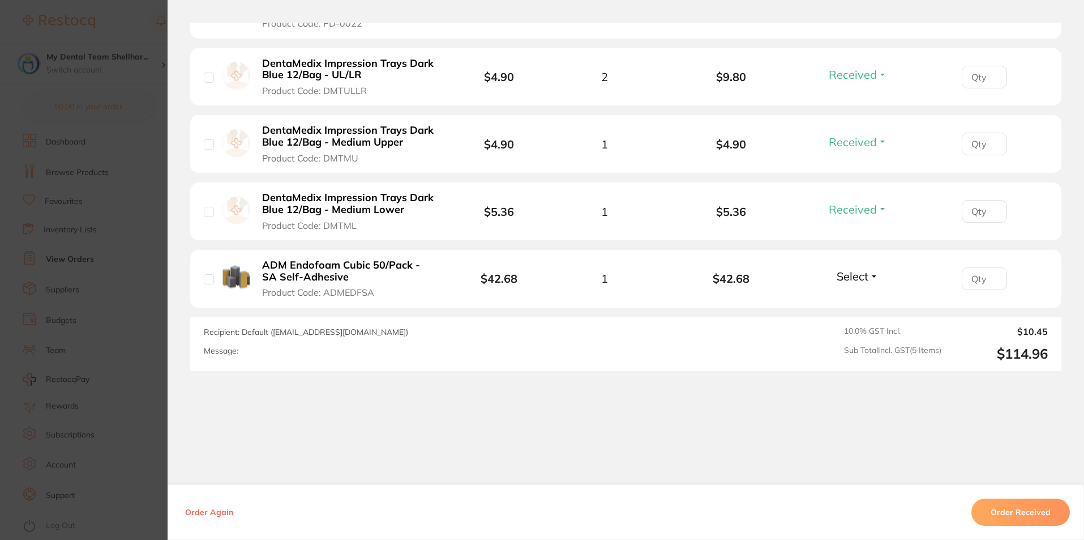
click at [846, 281] on span "Select" at bounding box center [853, 276] width 32 height 14
click at [855, 300] on span "Received" at bounding box center [858, 300] width 29 height 8
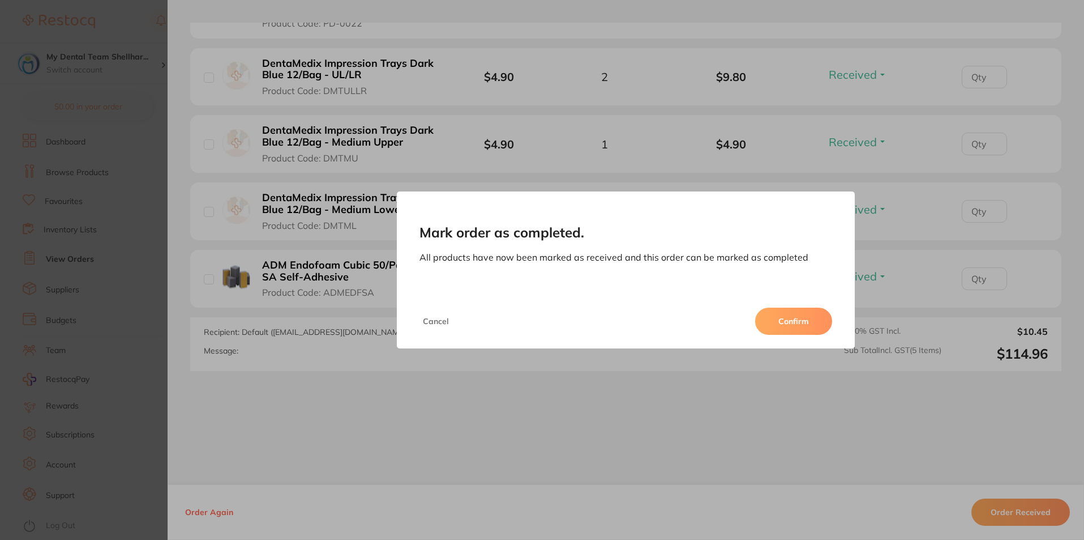
click at [805, 319] on button "Confirm" at bounding box center [793, 320] width 77 height 27
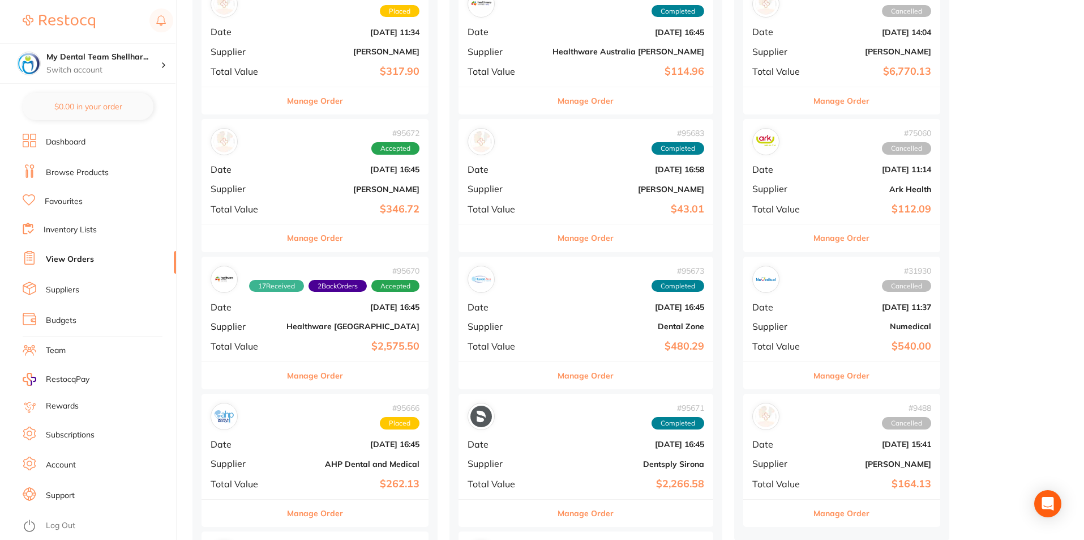
scroll to position [57, 0]
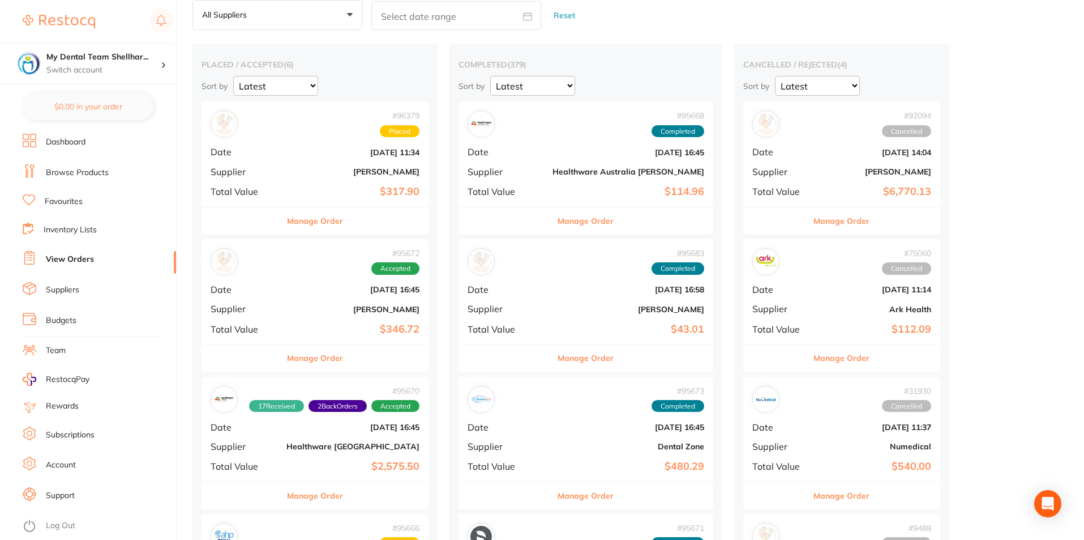
click at [332, 285] on b "[DATE] 16:45" at bounding box center [353, 289] width 133 height 9
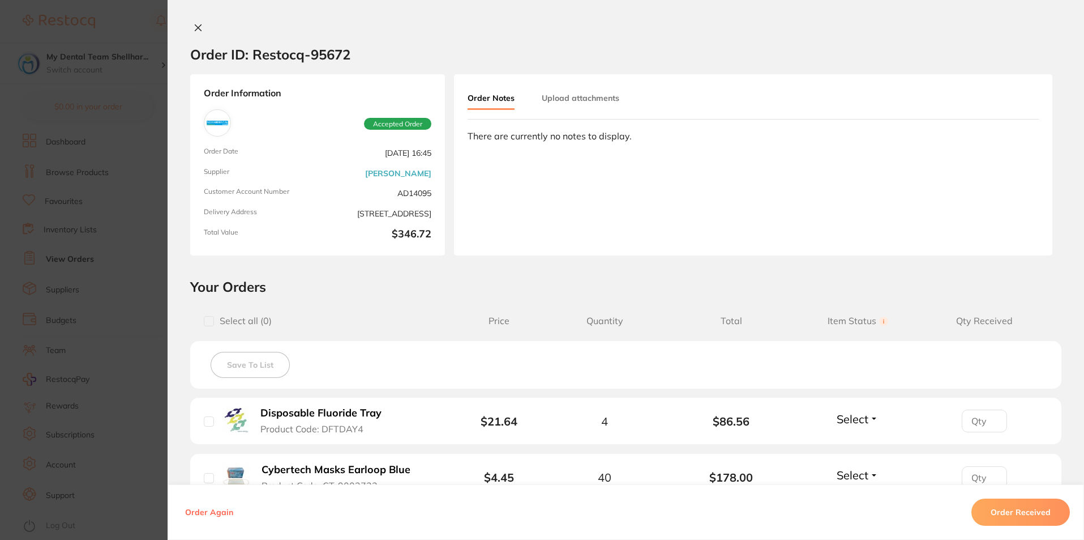
scroll to position [170, 0]
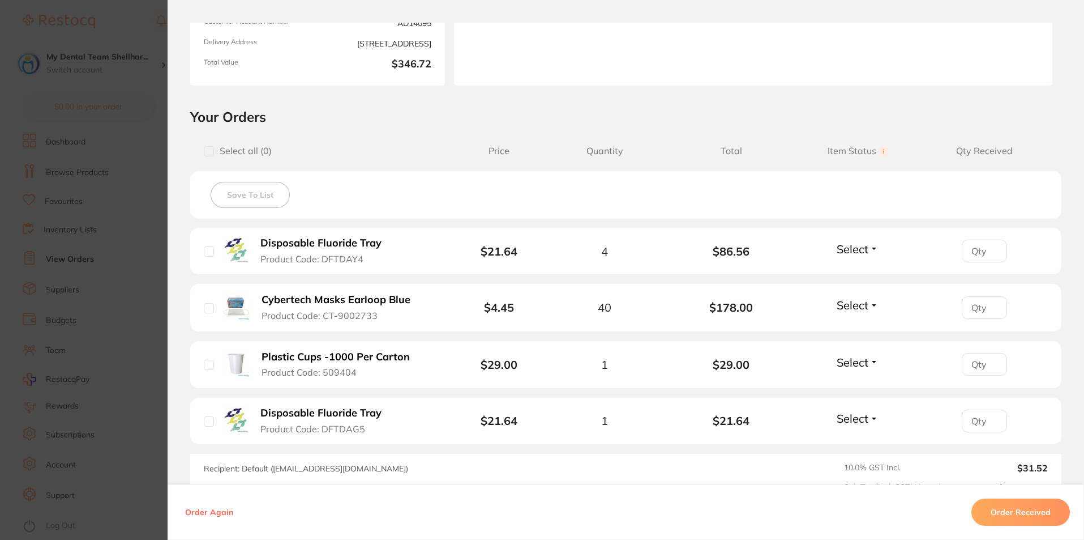
click at [837, 249] on span "Select" at bounding box center [853, 249] width 32 height 14
click at [850, 275] on span "Received" at bounding box center [858, 273] width 29 height 8
click at [853, 301] on span "Select" at bounding box center [853, 305] width 32 height 14
click at [857, 330] on span "Received" at bounding box center [858, 329] width 29 height 8
click at [858, 356] on span "Select" at bounding box center [853, 362] width 32 height 14
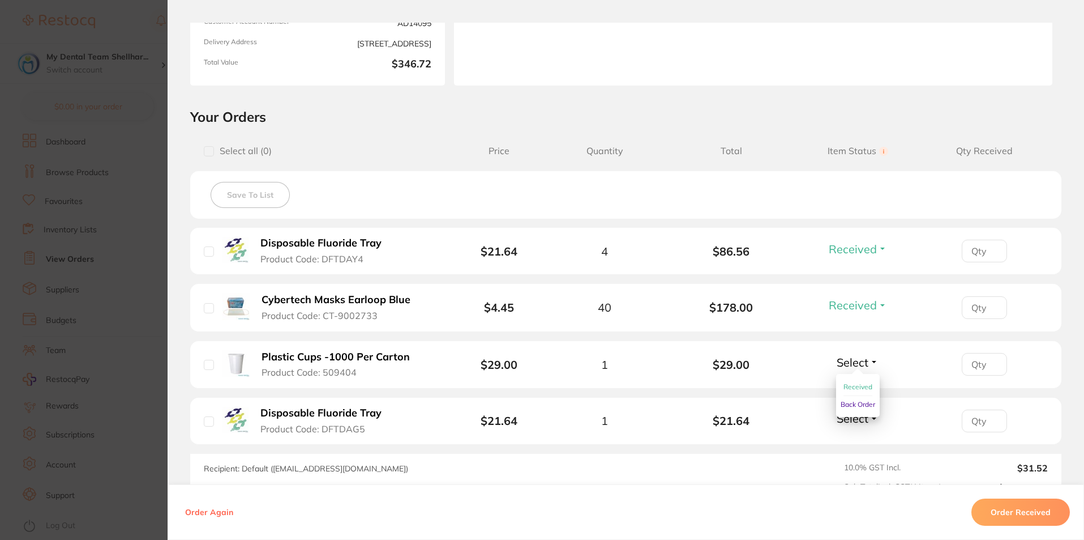
click at [861, 385] on span "Received" at bounding box center [858, 386] width 29 height 8
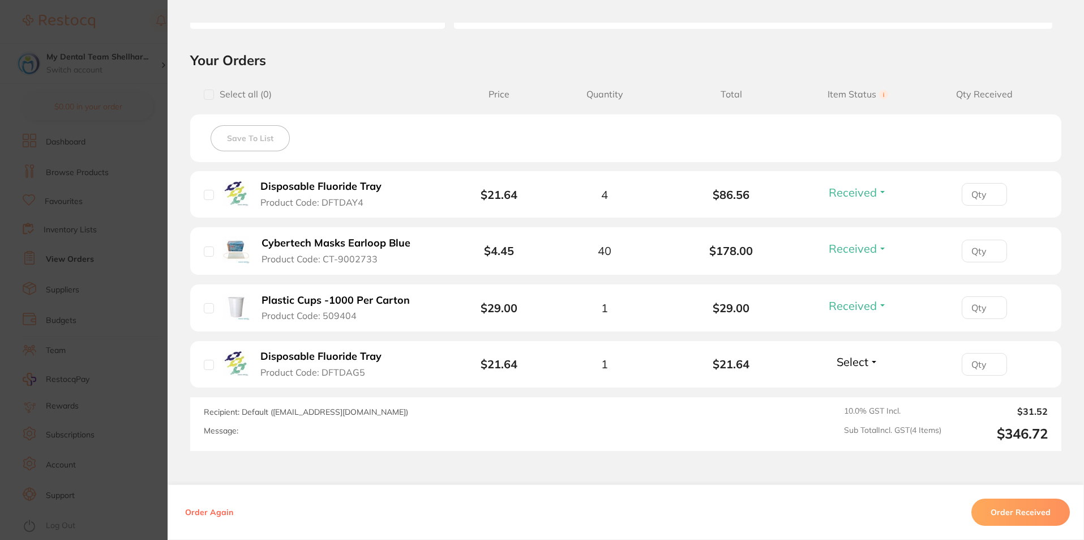
click at [856, 359] on span "Select" at bounding box center [853, 361] width 32 height 14
click at [854, 386] on span "Received" at bounding box center [858, 386] width 29 height 8
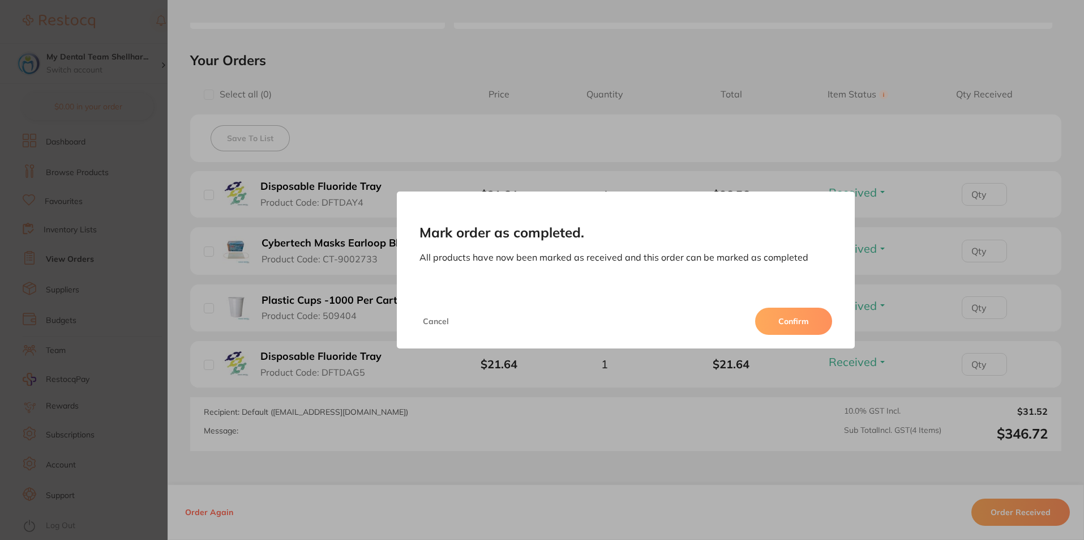
click at [806, 322] on button "Confirm" at bounding box center [793, 320] width 77 height 27
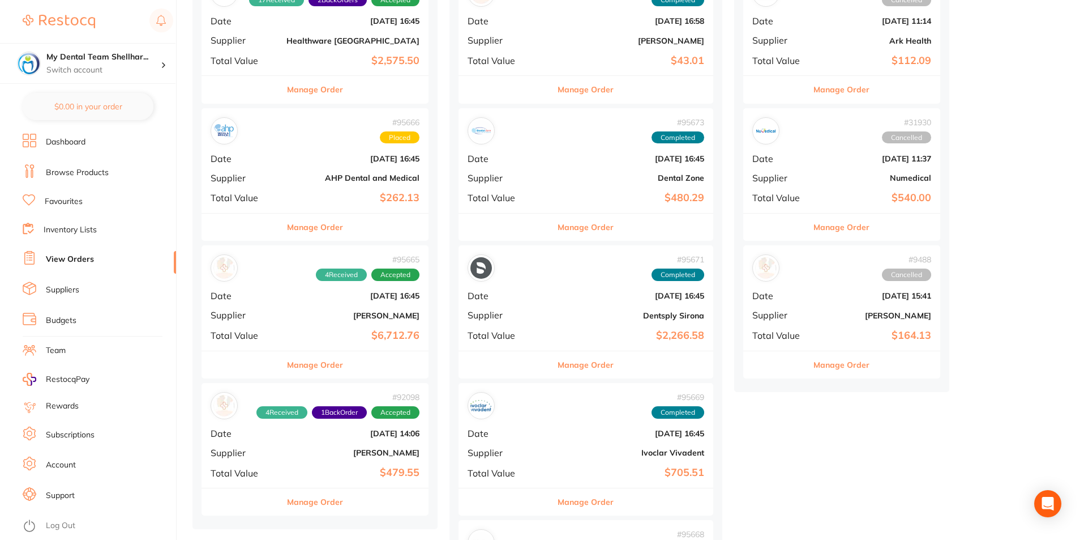
scroll to position [396, 0]
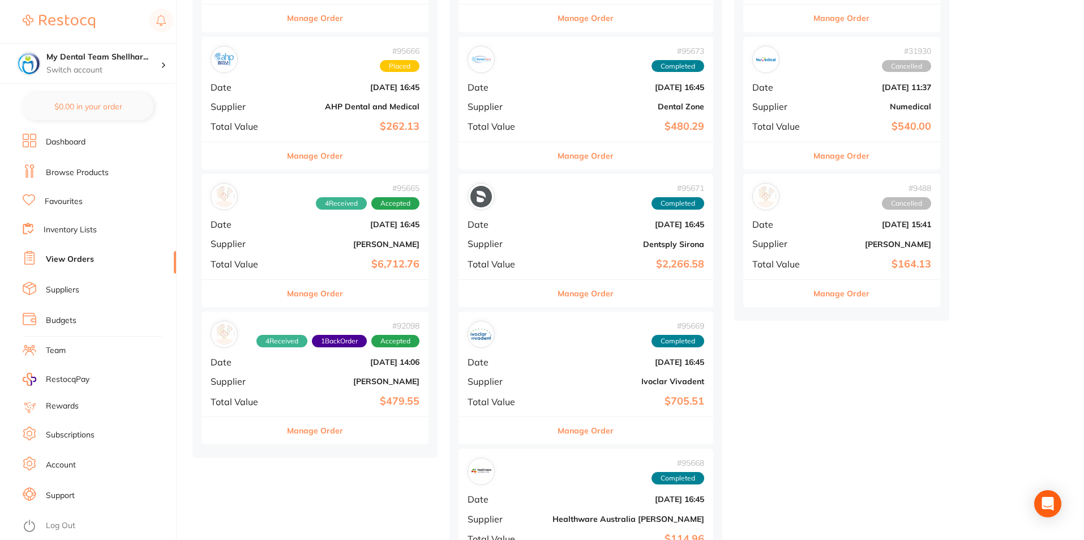
click at [293, 240] on b "[PERSON_NAME]" at bounding box center [353, 244] width 133 height 9
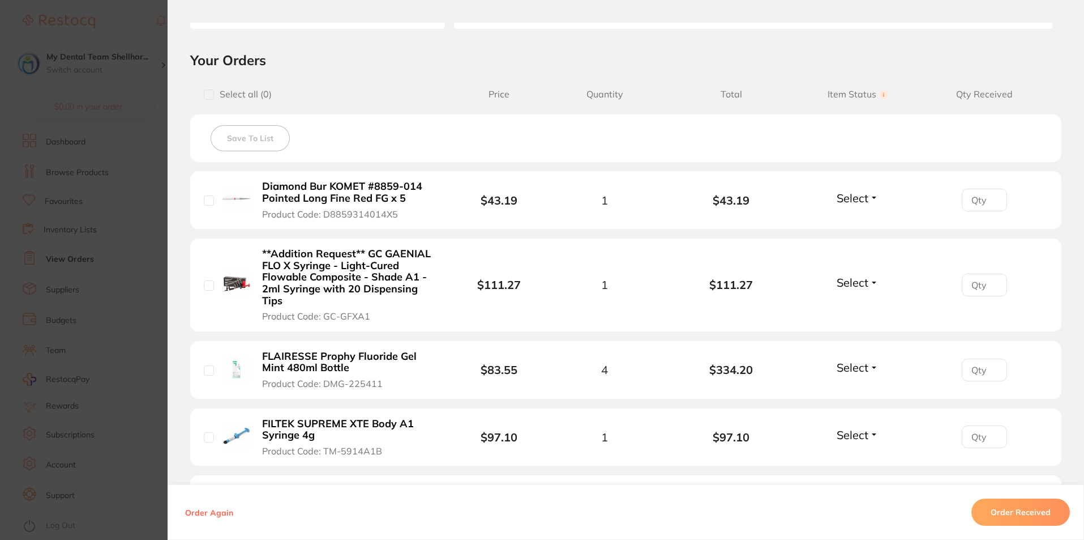
scroll to position [283, 0]
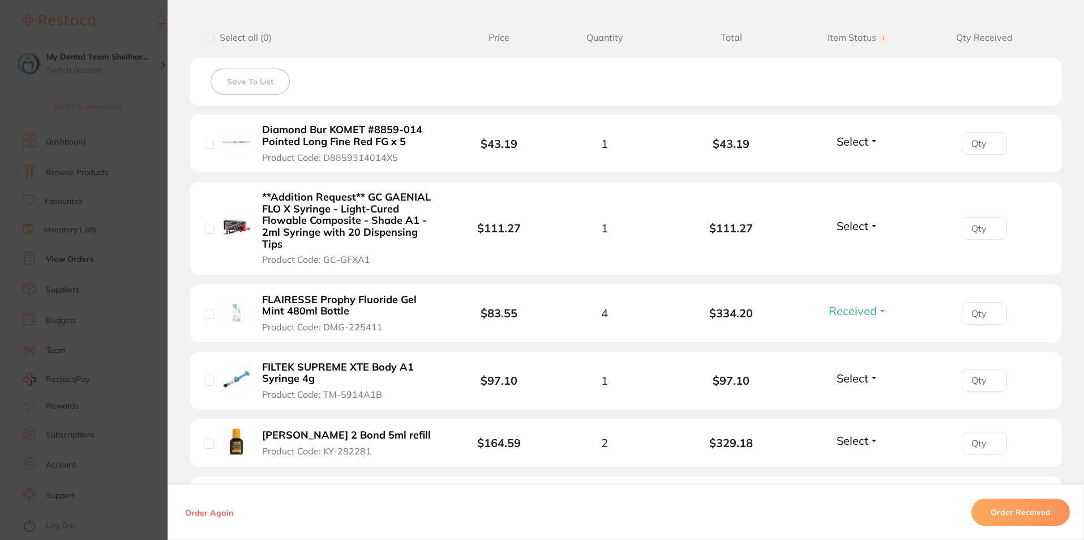
click at [858, 145] on span "Select" at bounding box center [853, 141] width 32 height 14
click at [853, 163] on span "Received" at bounding box center [858, 165] width 29 height 8
click at [852, 219] on span "Select" at bounding box center [853, 226] width 32 height 14
click at [853, 245] on button "Received" at bounding box center [858, 251] width 29 height 18
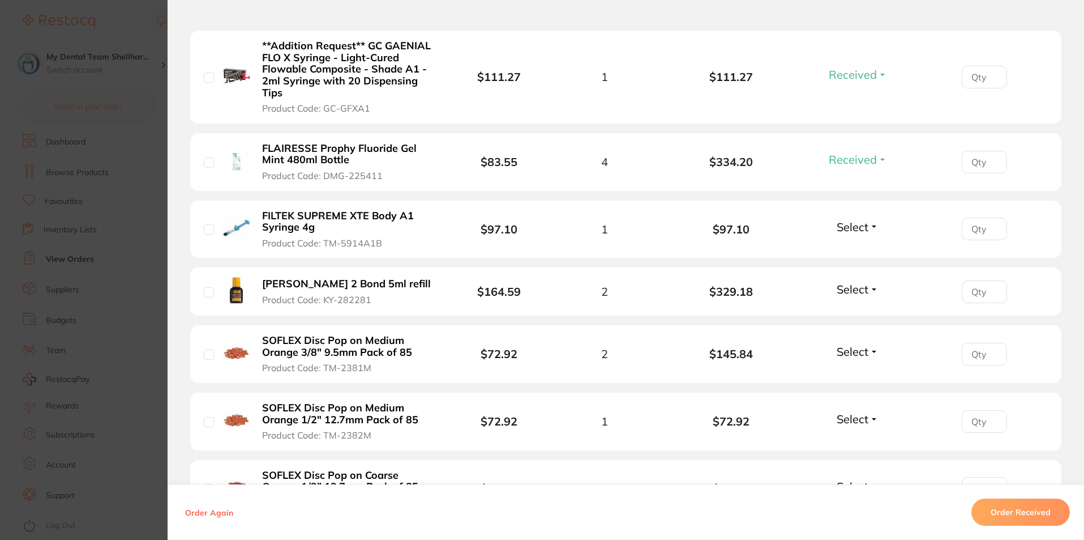
scroll to position [453, 0]
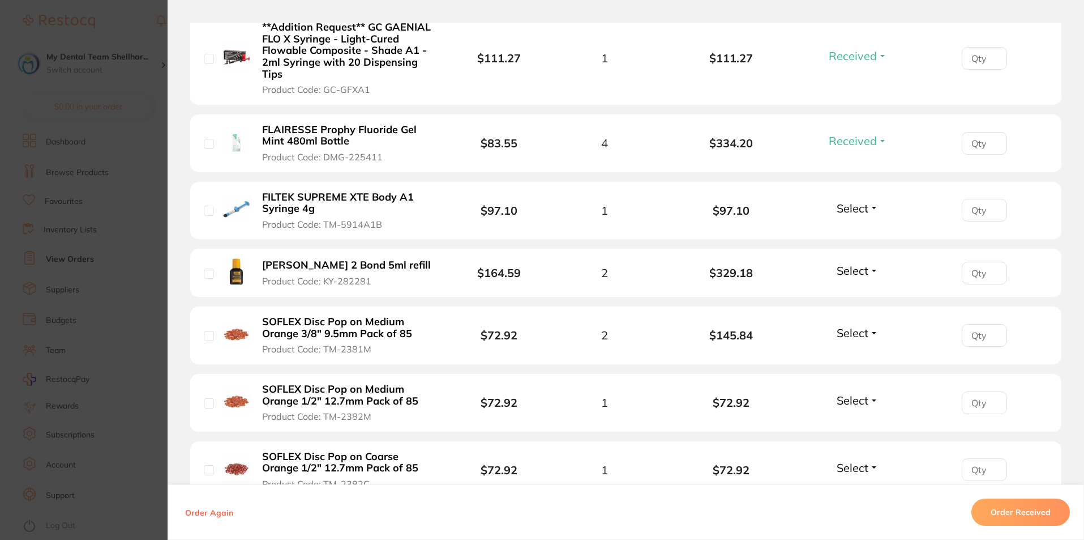
click at [846, 212] on span "Select" at bounding box center [853, 208] width 32 height 14
click at [847, 227] on button "Received" at bounding box center [858, 233] width 29 height 18
click at [844, 273] on span "Select" at bounding box center [853, 270] width 32 height 14
click at [845, 296] on span "Received" at bounding box center [858, 294] width 29 height 8
click at [857, 332] on span "Select" at bounding box center [853, 333] width 32 height 14
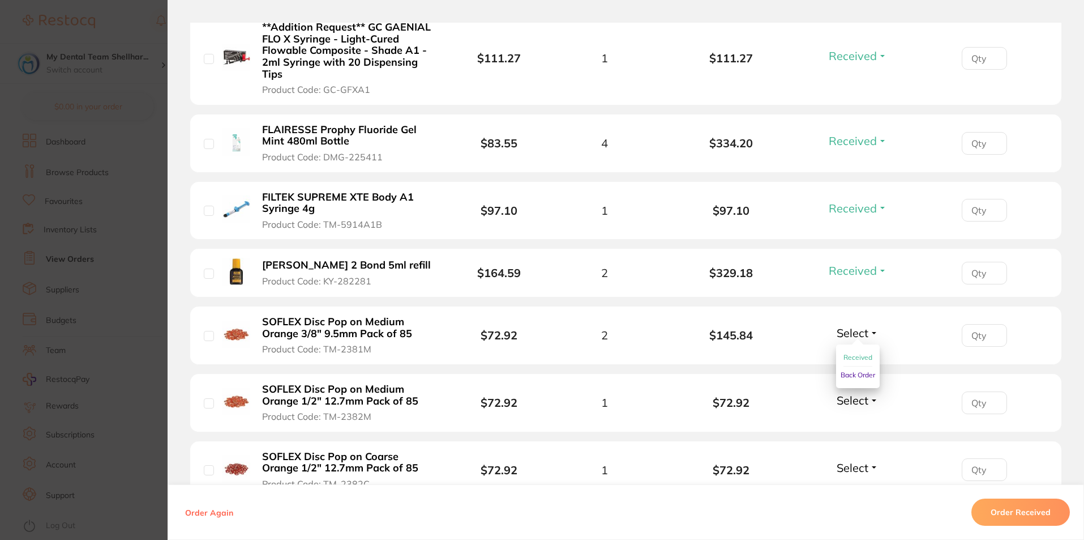
click at [862, 360] on button "Received" at bounding box center [858, 358] width 29 height 18
click at [860, 399] on span "Select" at bounding box center [853, 400] width 32 height 14
click at [860, 420] on span "Received" at bounding box center [858, 424] width 29 height 8
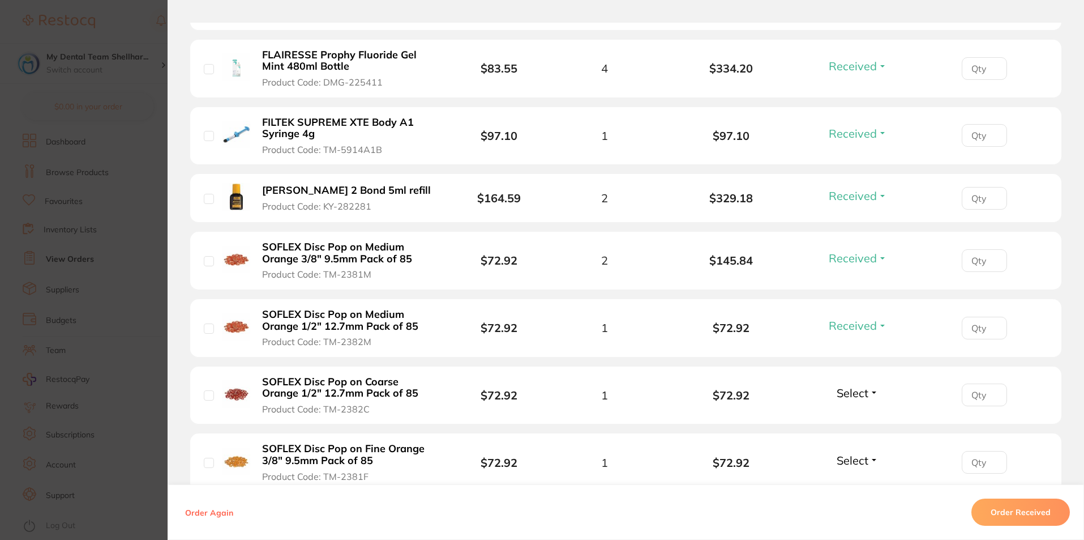
scroll to position [566, 0]
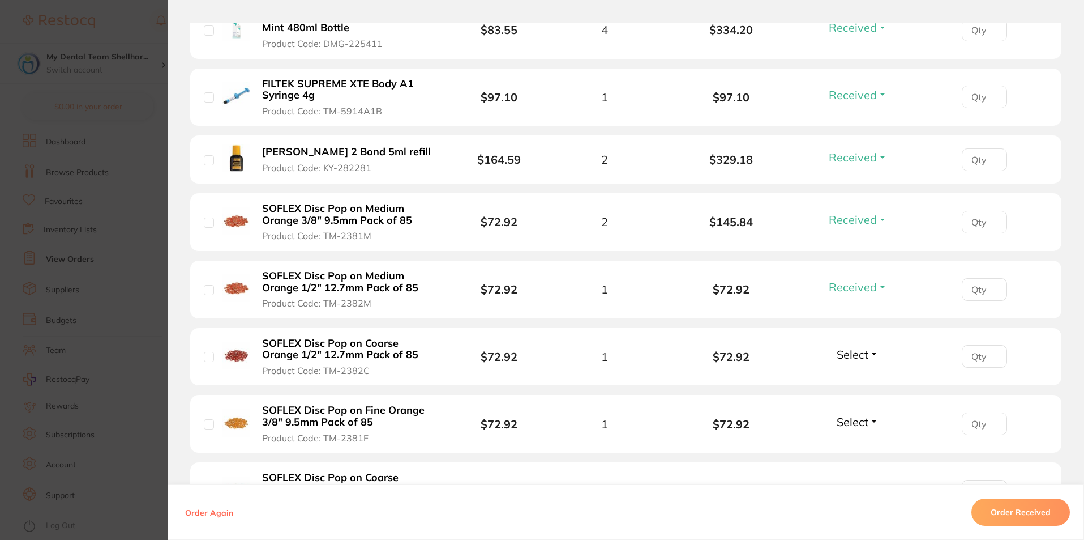
click at [856, 352] on span "Select" at bounding box center [853, 354] width 32 height 14
click at [857, 377] on span "Received" at bounding box center [858, 378] width 29 height 8
click at [856, 422] on span "Select" at bounding box center [853, 421] width 32 height 14
click at [858, 444] on span "Received" at bounding box center [858, 446] width 29 height 8
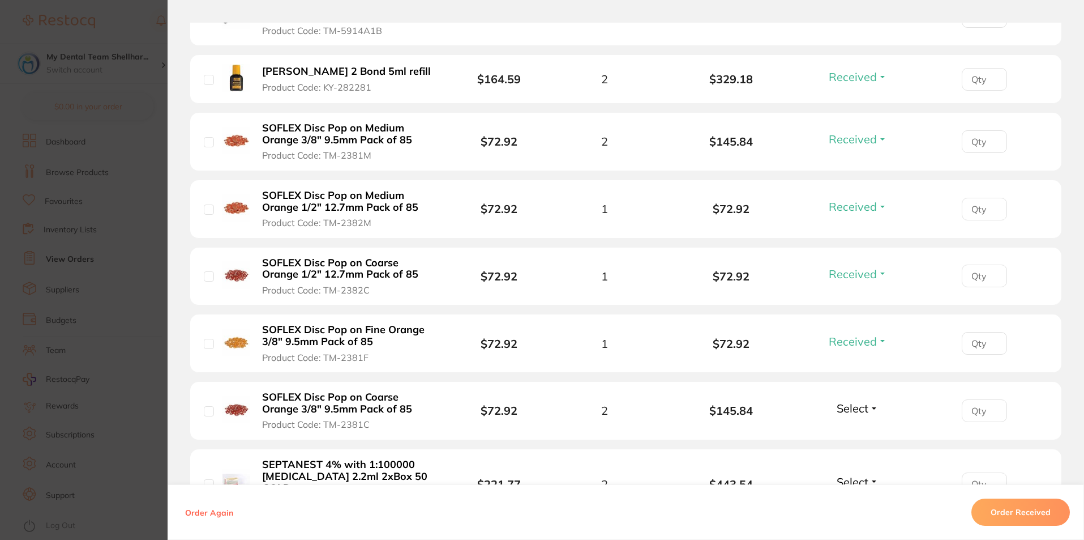
scroll to position [736, 0]
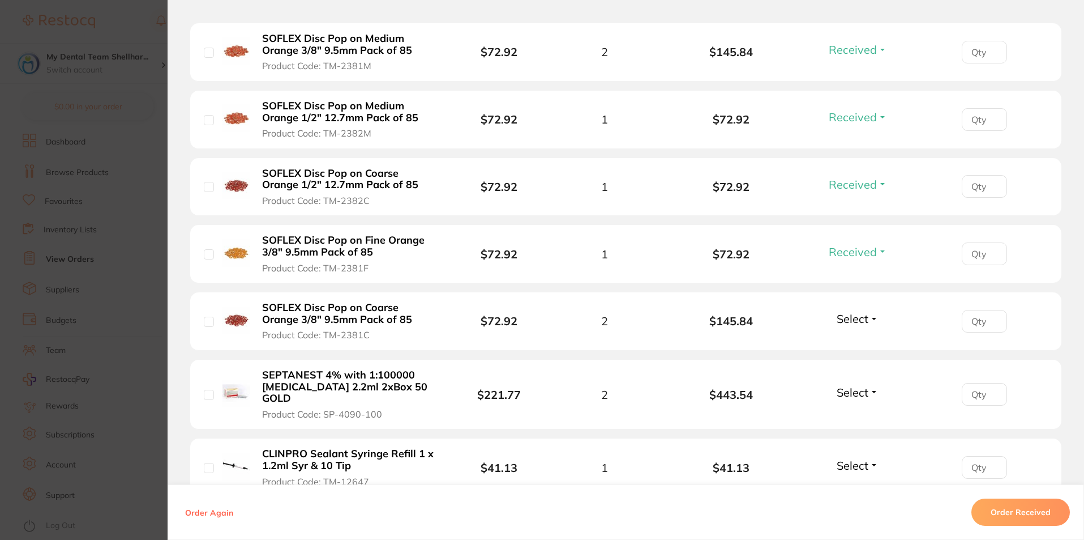
click at [854, 320] on span "Select" at bounding box center [853, 318] width 32 height 14
click at [854, 343] on span "Received" at bounding box center [858, 343] width 29 height 8
click at [845, 387] on span "Select" at bounding box center [853, 392] width 32 height 14
click at [848, 412] on span "Received" at bounding box center [858, 416] width 29 height 8
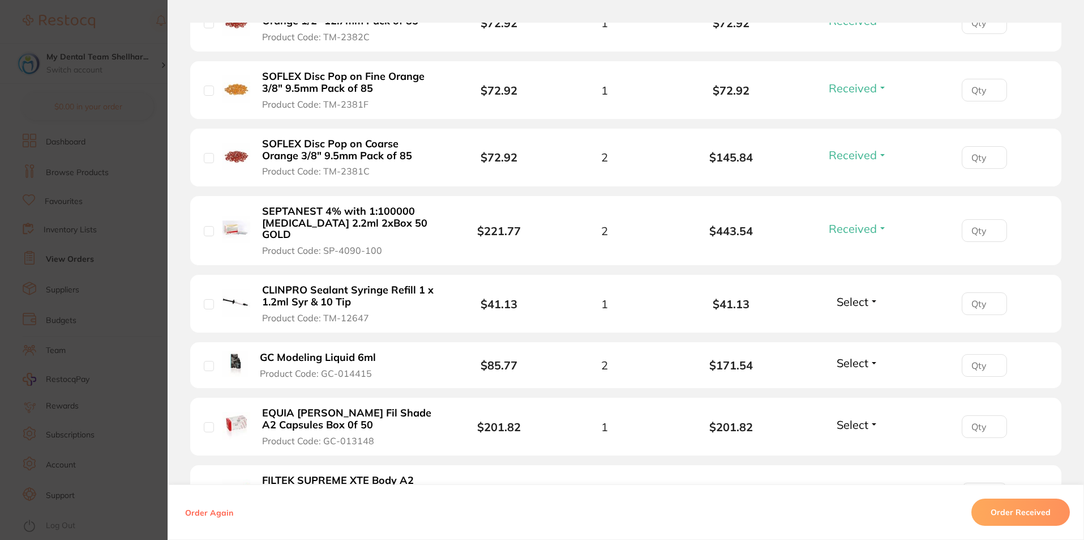
scroll to position [906, 0]
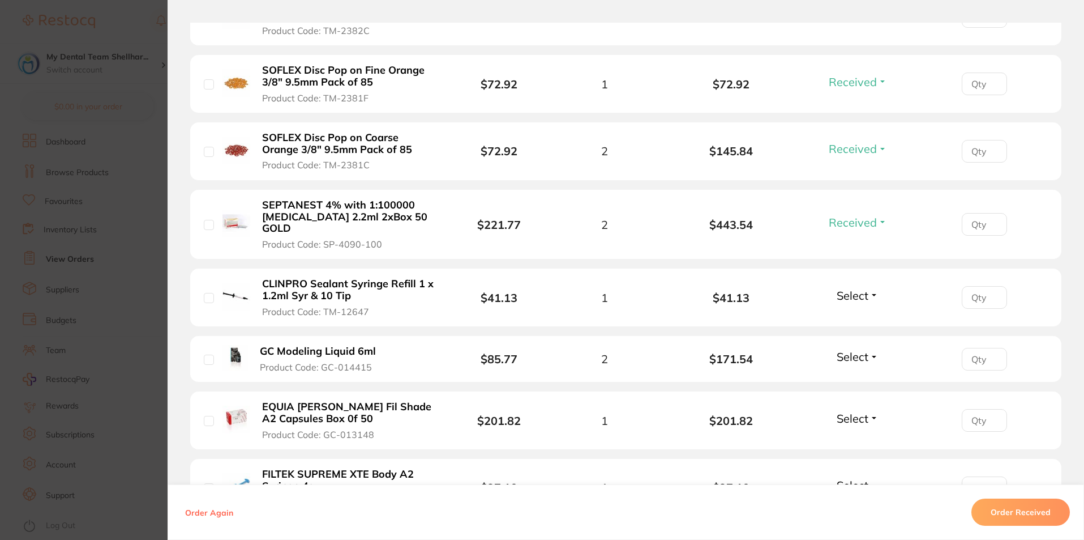
click at [845, 288] on span "Select" at bounding box center [853, 295] width 32 height 14
click at [852, 315] on span "Received" at bounding box center [858, 319] width 29 height 8
click at [849, 336] on li "GC Modeling Liquid 6ml Product Code: GC-014415 $85.77 2 $171.54 Select Received…" at bounding box center [625, 359] width 871 height 46
click at [849, 349] on span "Select" at bounding box center [853, 356] width 32 height 14
click at [853, 394] on span "Back Order" at bounding box center [858, 398] width 35 height 8
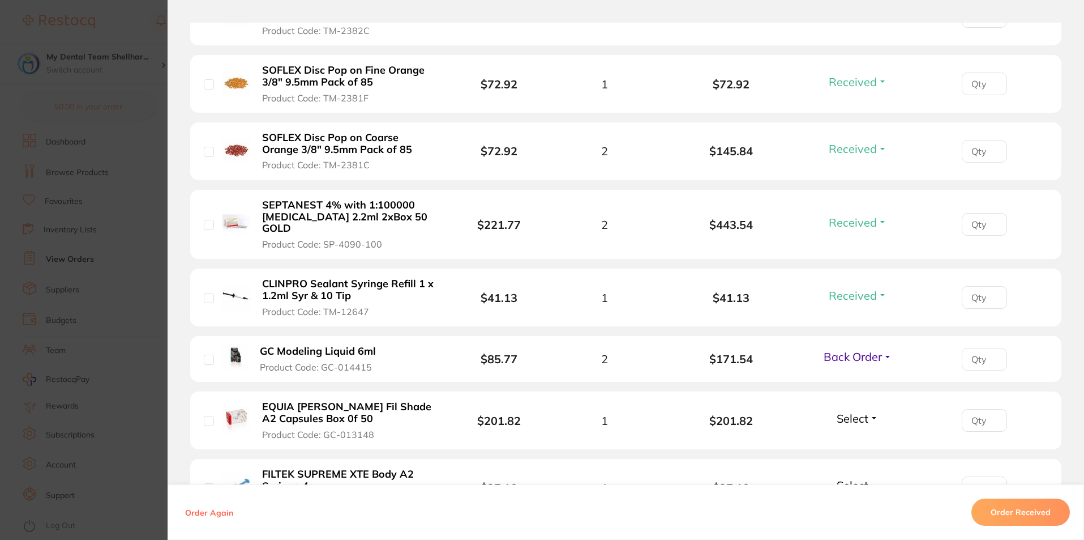
click at [847, 411] on span "Select" at bounding box center [853, 418] width 32 height 14
click at [845, 438] on span "Received" at bounding box center [858, 442] width 29 height 8
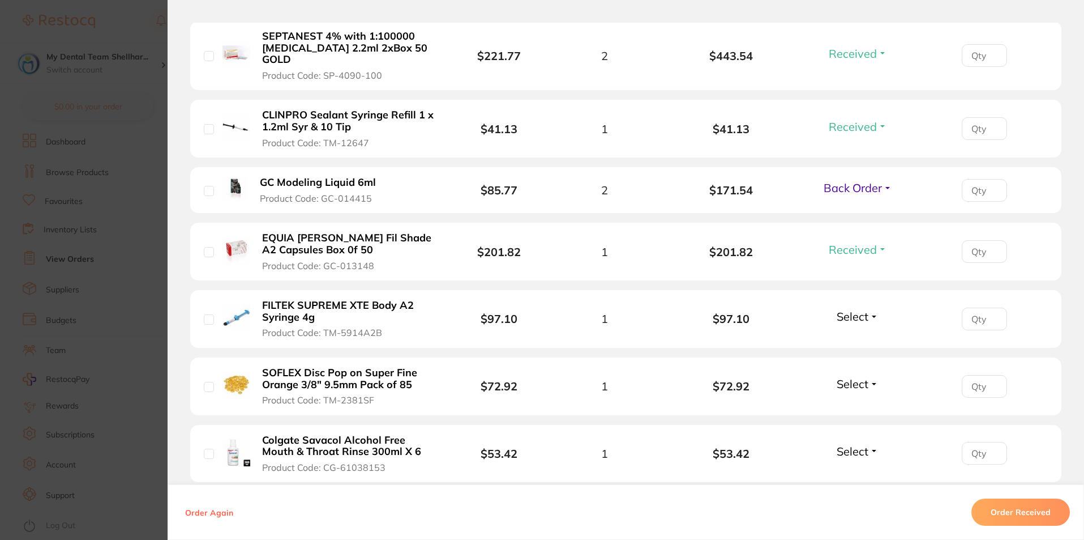
scroll to position [1076, 0]
click at [862, 308] on span "Select" at bounding box center [853, 315] width 32 height 14
click at [865, 331] on button "Received" at bounding box center [858, 340] width 29 height 18
click at [862, 375] on span "Select" at bounding box center [853, 382] width 32 height 14
click at [865, 403] on span "Received" at bounding box center [858, 407] width 29 height 8
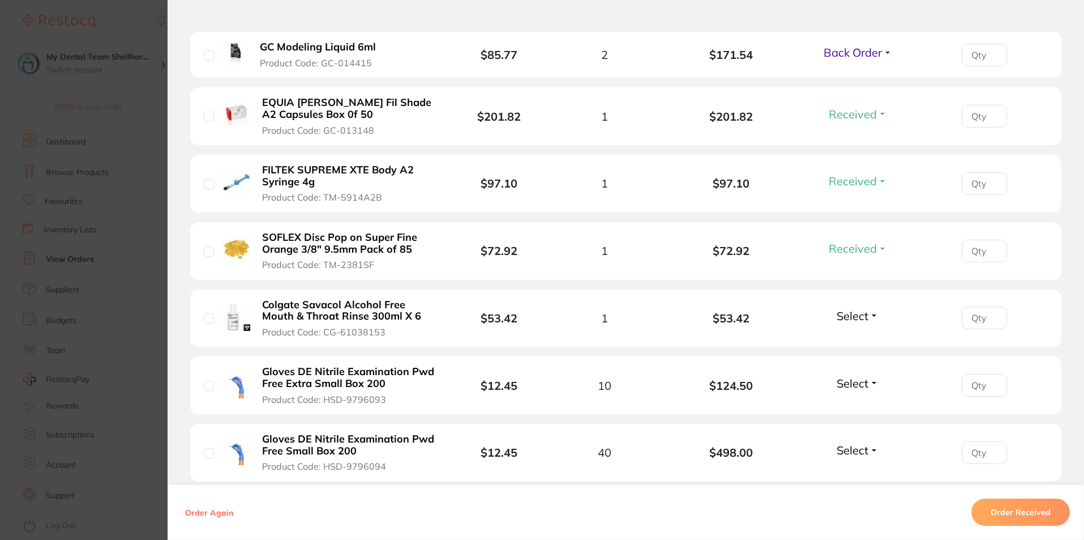
scroll to position [1246, 0]
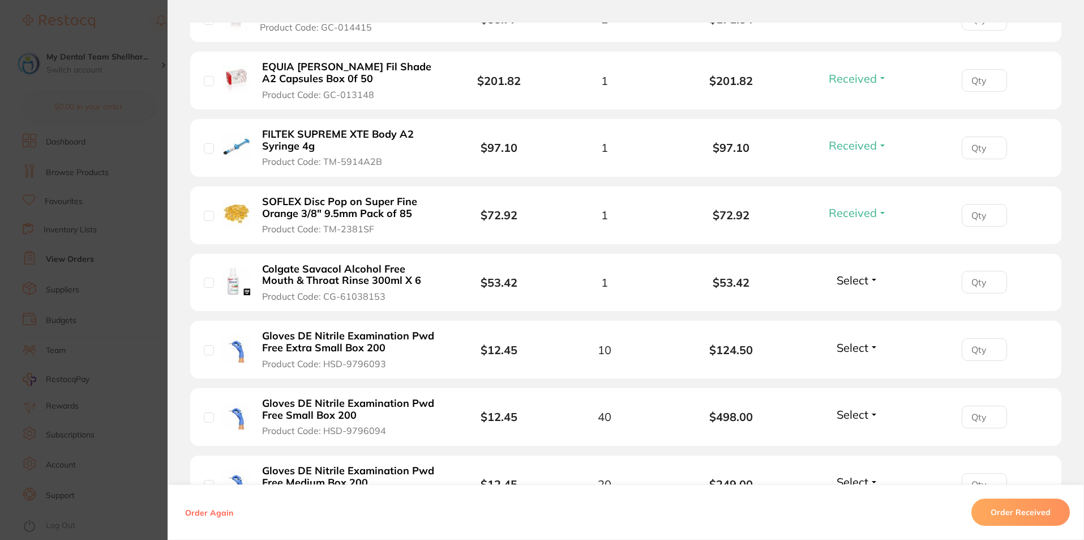
click at [849, 273] on span "Select" at bounding box center [853, 280] width 32 height 14
click at [849, 300] on span "Received" at bounding box center [858, 304] width 29 height 8
click at [847, 340] on span "Select" at bounding box center [853, 347] width 32 height 14
click at [851, 367] on span "Received" at bounding box center [858, 371] width 29 height 8
click at [851, 411] on div "Select Received Back Order" at bounding box center [857, 416] width 49 height 19
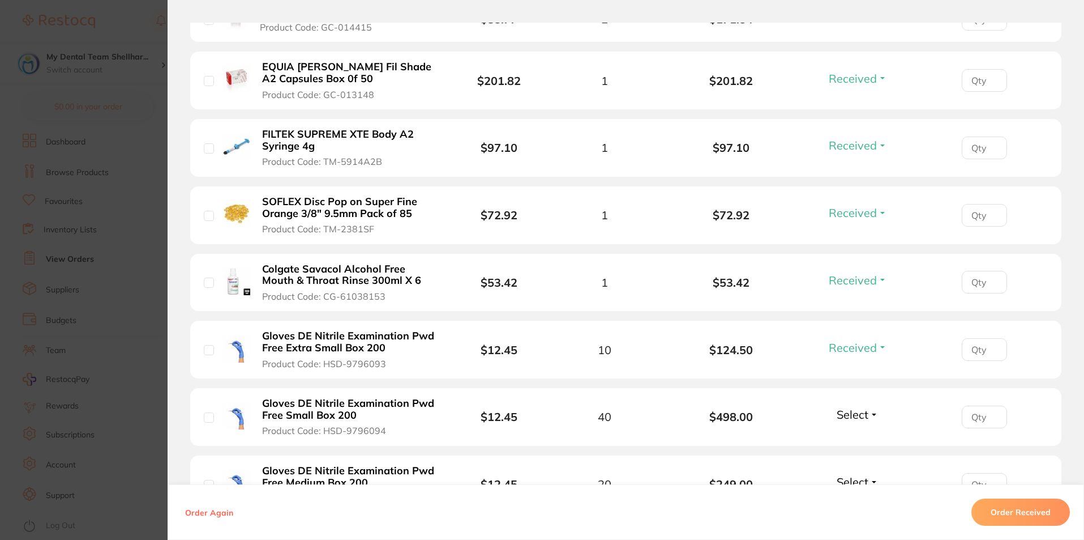
click at [850, 407] on span "Select" at bounding box center [853, 414] width 32 height 14
click at [852, 434] on span "Received" at bounding box center [858, 438] width 29 height 8
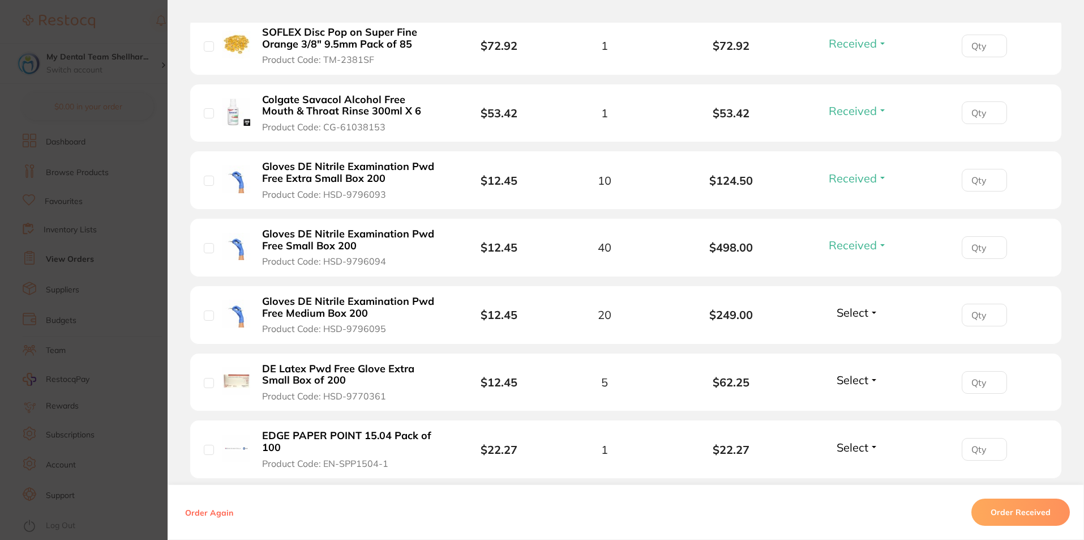
scroll to position [1416, 0]
click at [843, 357] on li "DE Latex Pwd Free Glove Extra Small Box of 200 Product Code: HSD-9770361 $12.45…" at bounding box center [625, 382] width 871 height 58
click at [844, 372] on span "Select" at bounding box center [853, 379] width 32 height 14
click at [848, 399] on span "Received" at bounding box center [858, 403] width 29 height 8
click at [861, 305] on span "Select" at bounding box center [853, 312] width 32 height 14
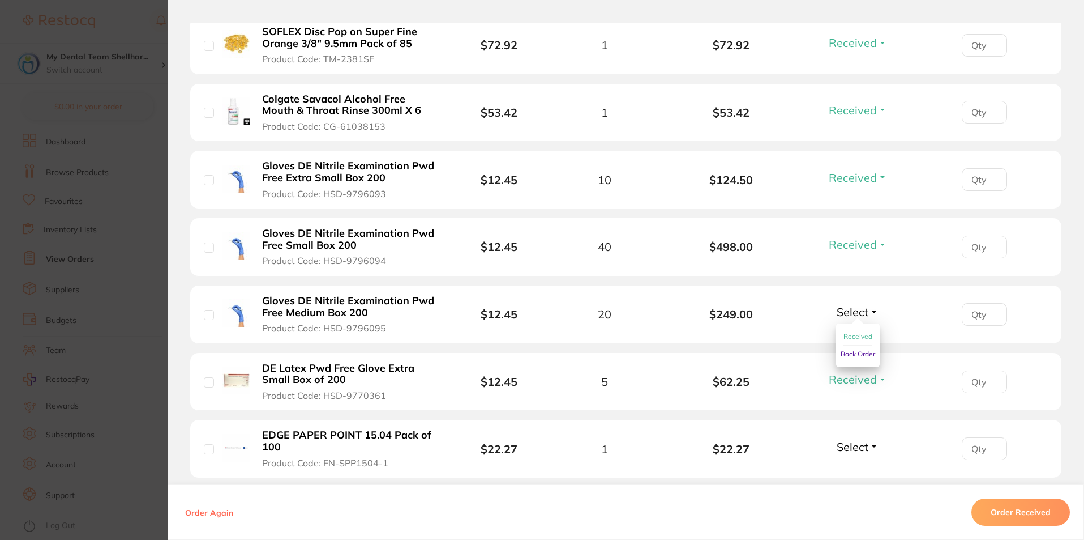
click at [859, 332] on span "Received" at bounding box center [858, 336] width 29 height 8
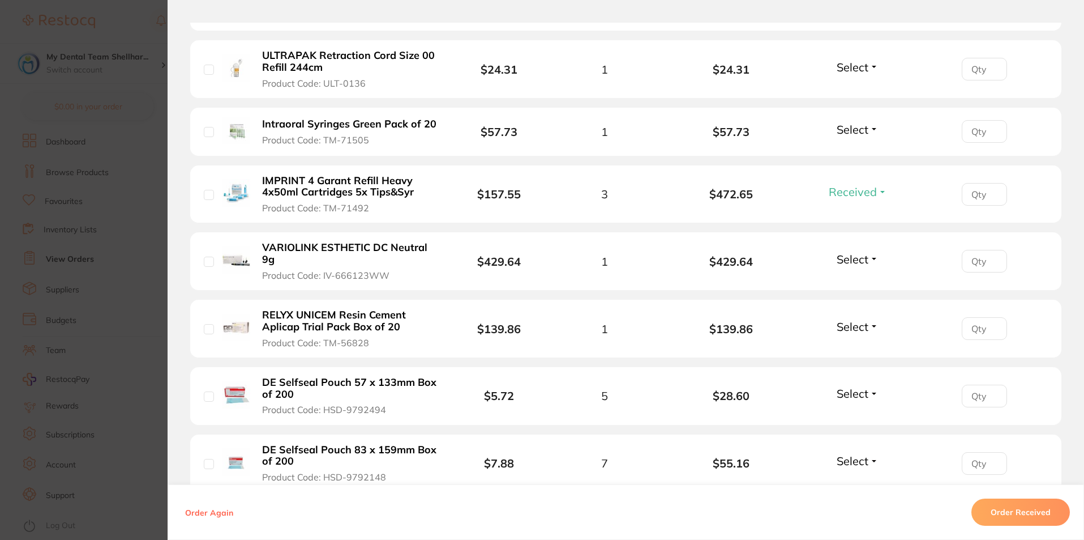
scroll to position [2152, 0]
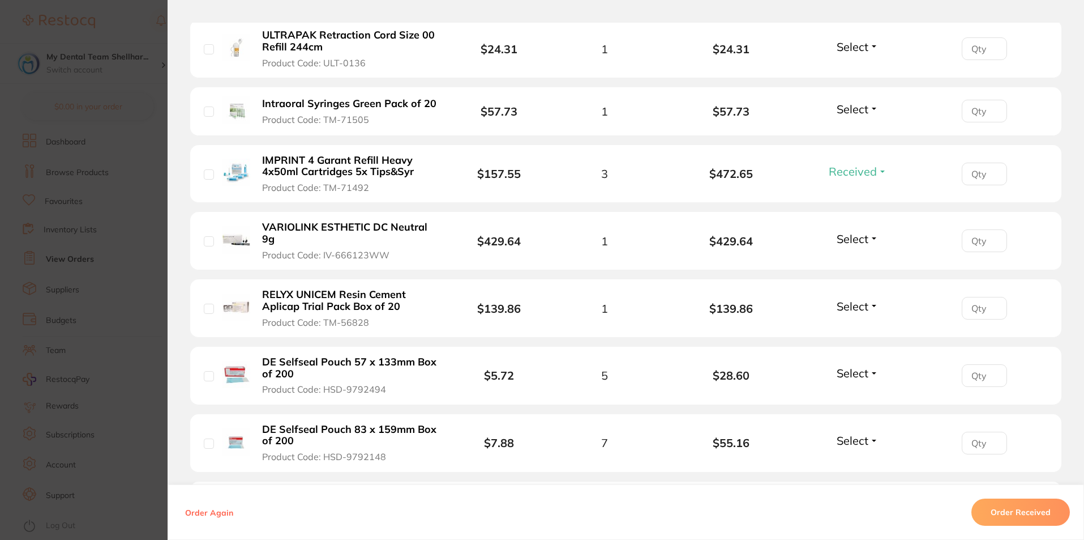
click at [857, 232] on span "Select" at bounding box center [853, 239] width 32 height 14
click at [858, 276] on span "Back Order" at bounding box center [858, 280] width 35 height 8
click at [855, 299] on span "Select" at bounding box center [853, 306] width 32 height 14
click at [855, 326] on span "Received" at bounding box center [858, 330] width 29 height 8
click at [847, 366] on span "Select" at bounding box center [853, 373] width 32 height 14
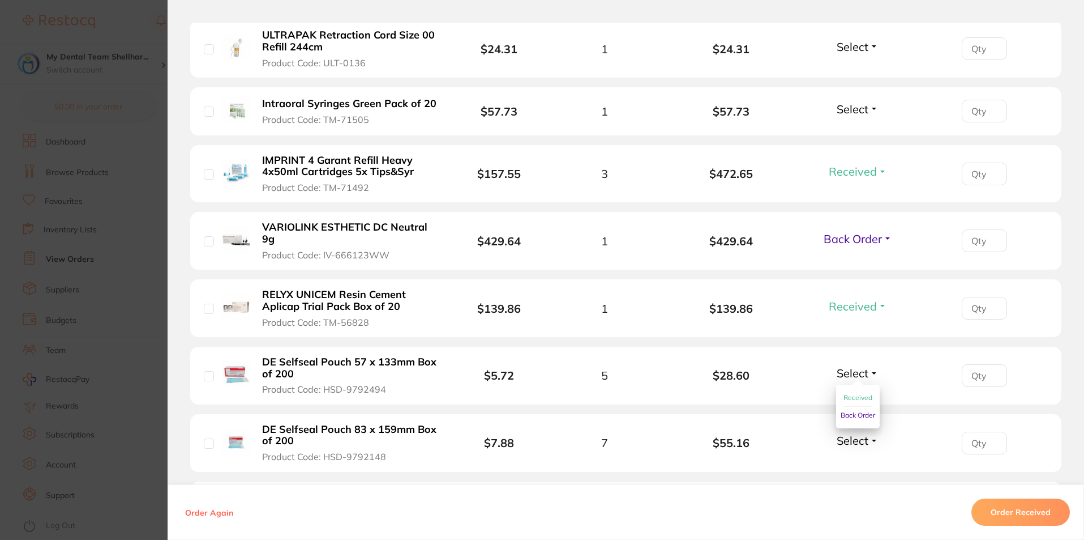
click at [851, 393] on span "Received" at bounding box center [858, 397] width 29 height 8
click at [857, 433] on span "Select" at bounding box center [853, 440] width 32 height 14
click at [862, 460] on span "Received" at bounding box center [858, 464] width 29 height 8
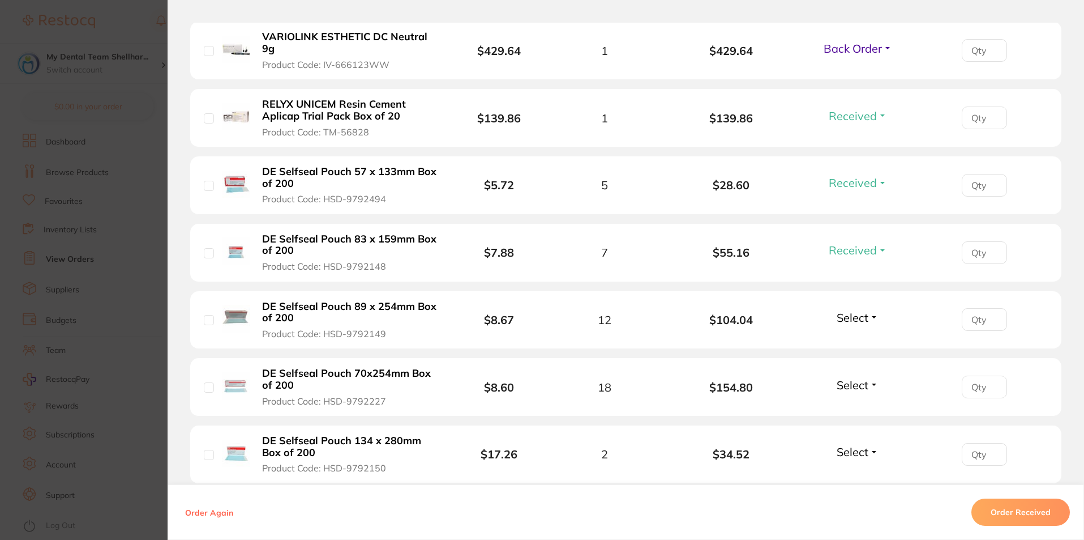
scroll to position [2378, 0]
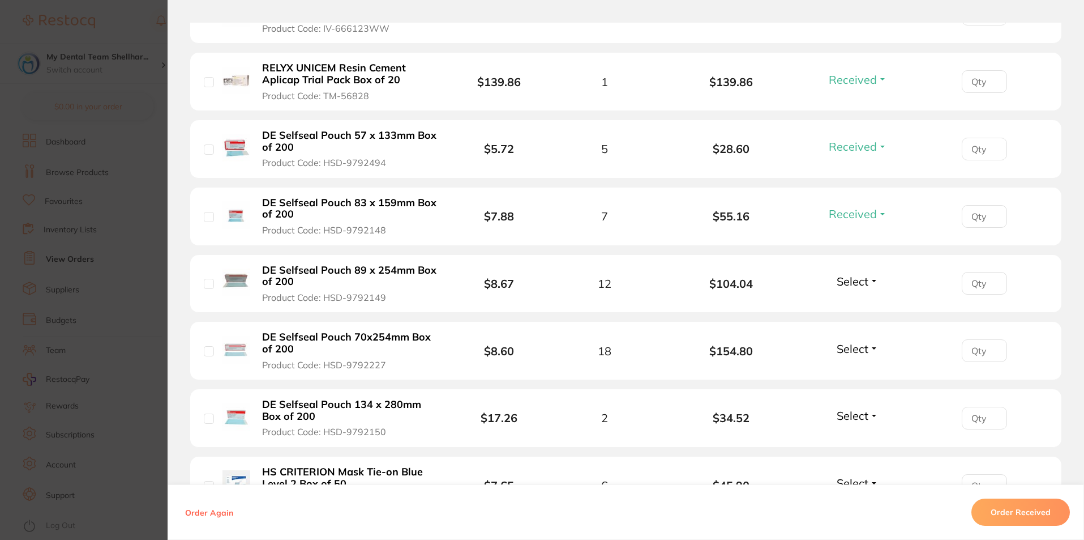
click at [844, 276] on div "Select Received Back Order" at bounding box center [857, 283] width 49 height 19
click at [851, 274] on span "Select" at bounding box center [853, 281] width 32 height 14
click at [857, 301] on span "Received" at bounding box center [858, 305] width 29 height 8
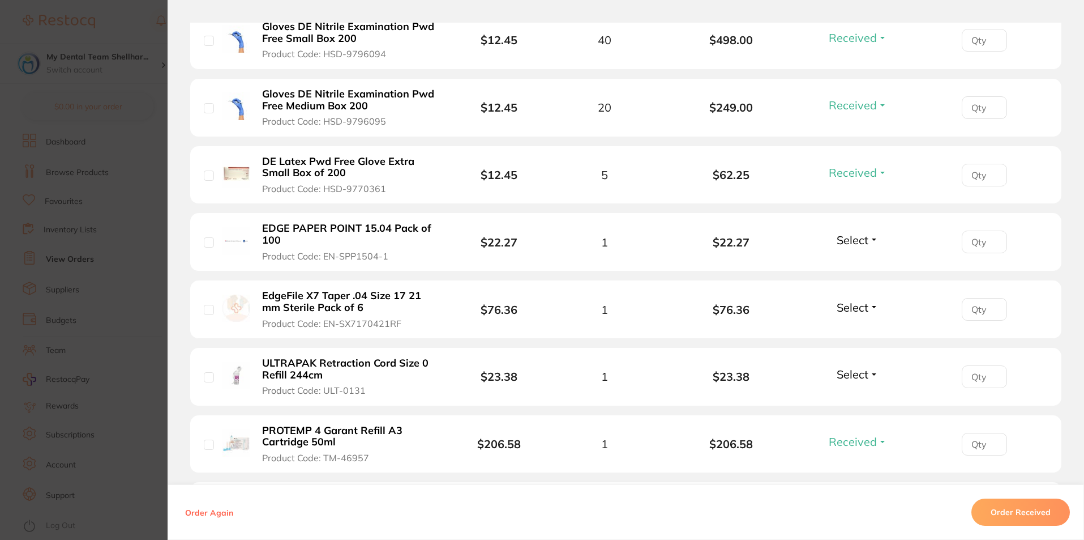
scroll to position [1642, 0]
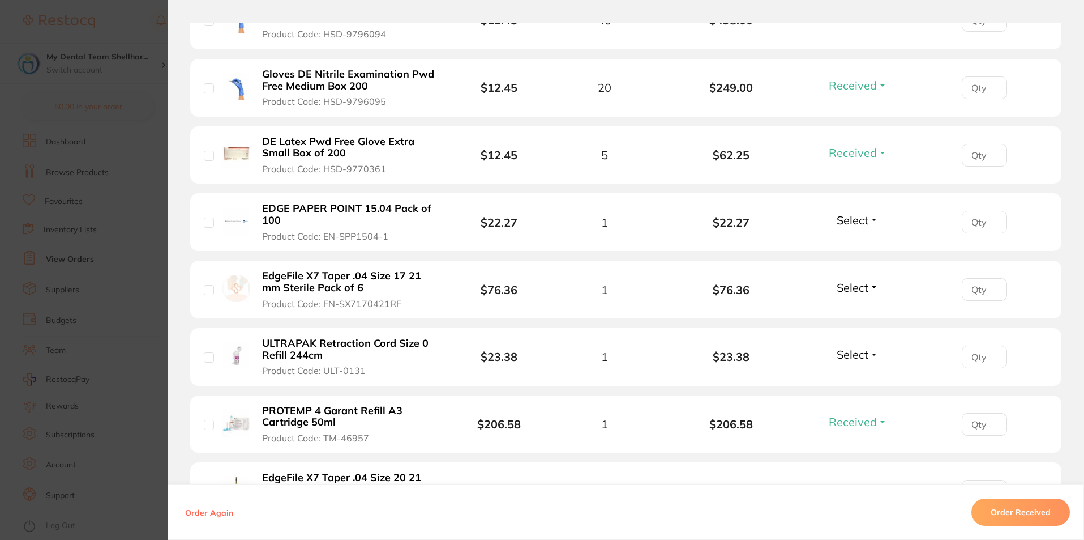
click at [856, 213] on span "Select" at bounding box center [853, 220] width 32 height 14
click at [861, 240] on span "Received" at bounding box center [858, 244] width 29 height 8
click at [854, 280] on span "Select" at bounding box center [853, 287] width 32 height 14
click at [852, 307] on span "Received" at bounding box center [858, 311] width 29 height 8
click at [857, 347] on span "Select" at bounding box center [853, 354] width 32 height 14
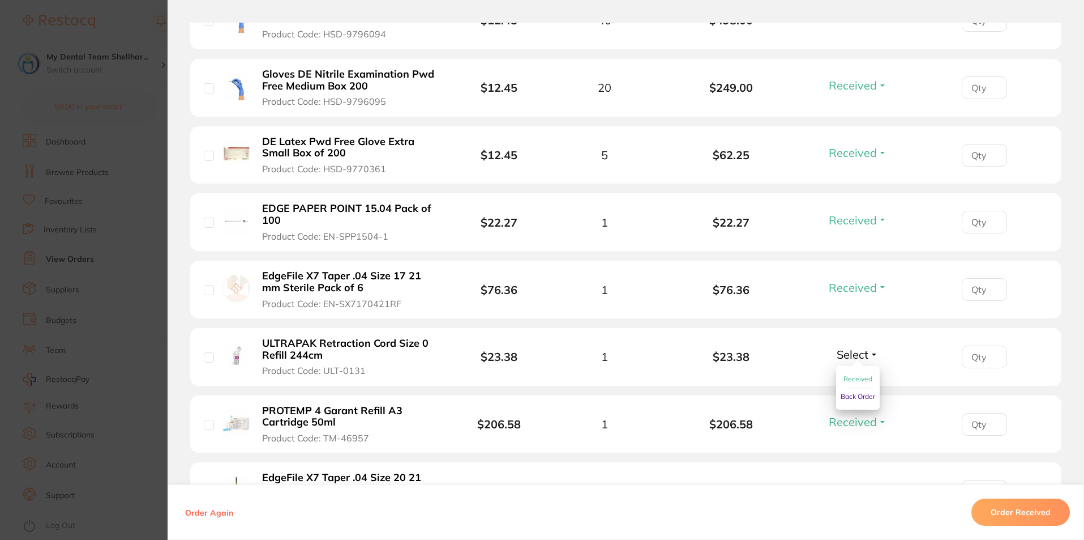
click at [860, 374] on span "Received" at bounding box center [858, 378] width 29 height 8
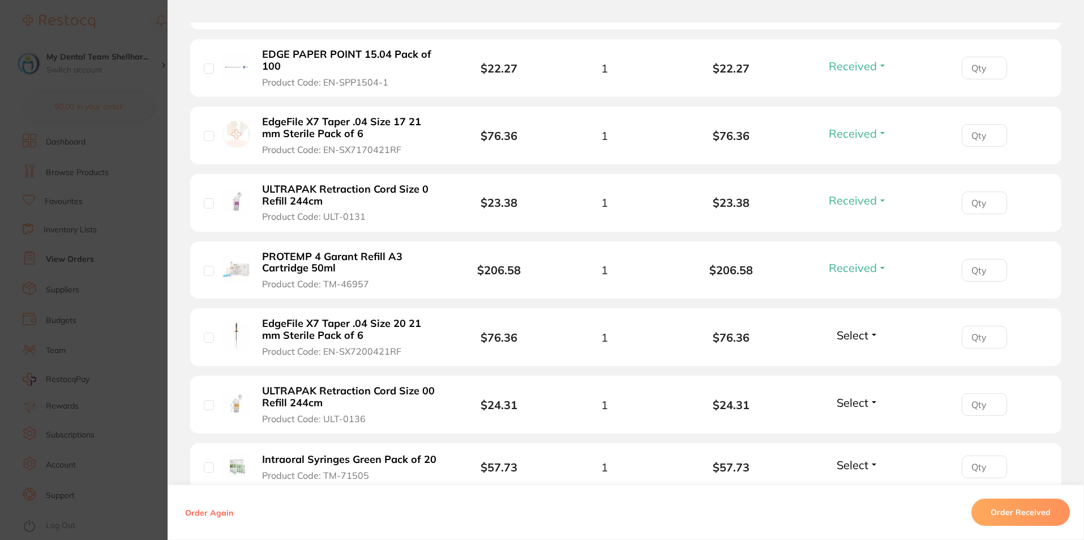
scroll to position [1869, 0]
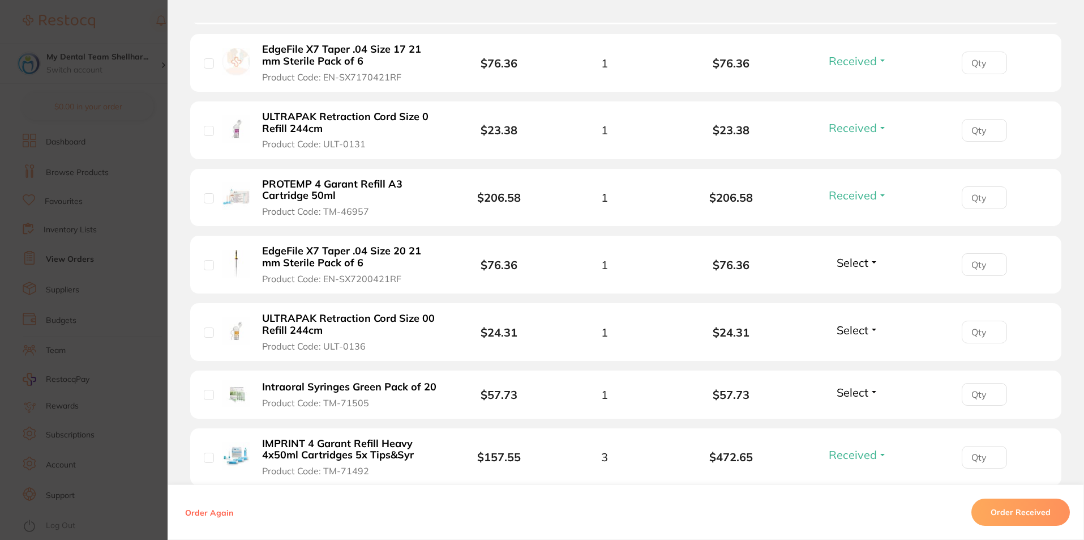
click at [851, 255] on span "Select" at bounding box center [853, 262] width 32 height 14
click at [851, 283] on span "Received" at bounding box center [858, 287] width 29 height 8
click at [851, 323] on span "Select" at bounding box center [853, 330] width 32 height 14
click at [857, 346] on button "Received" at bounding box center [858, 355] width 29 height 18
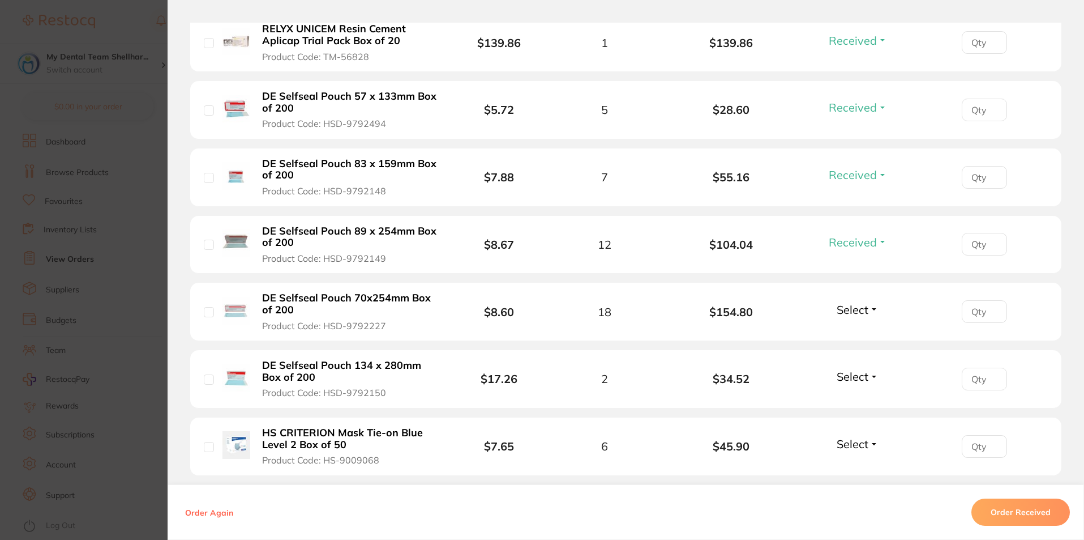
scroll to position [2435, 0]
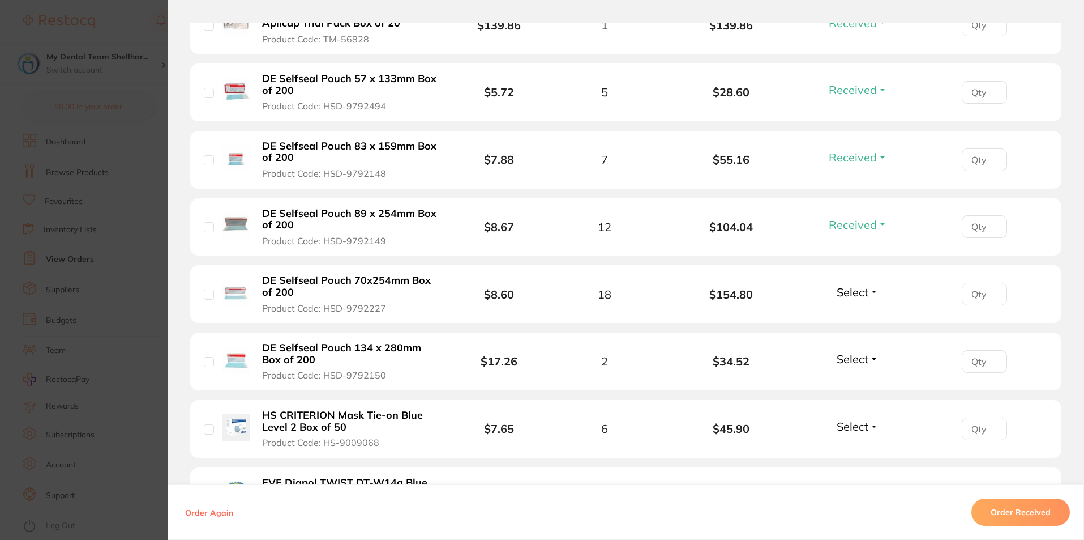
click at [858, 285] on span "Select" at bounding box center [853, 292] width 32 height 14
click at [861, 312] on span "Received" at bounding box center [858, 316] width 29 height 8
click at [858, 352] on span "Select" at bounding box center [853, 359] width 32 height 14
click at [856, 379] on span "Received" at bounding box center [858, 383] width 29 height 8
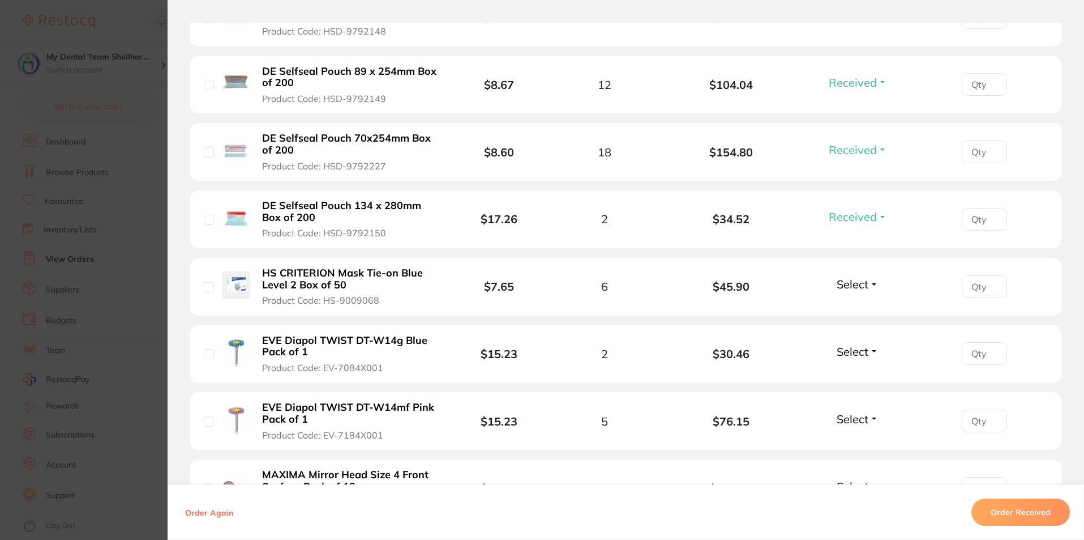
scroll to position [2661, 0]
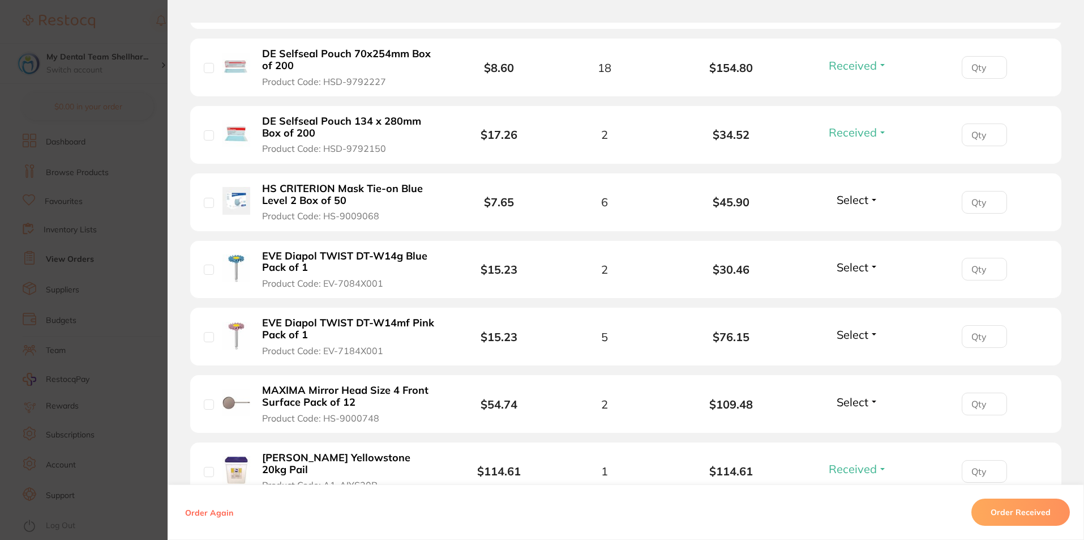
click at [846, 193] on span "Select" at bounding box center [853, 200] width 32 height 14
click at [859, 220] on span "Received" at bounding box center [858, 224] width 29 height 8
click at [853, 260] on span "Select" at bounding box center [853, 267] width 32 height 14
click at [853, 283] on button "Received" at bounding box center [858, 292] width 29 height 18
click at [850, 327] on span "Select" at bounding box center [853, 334] width 32 height 14
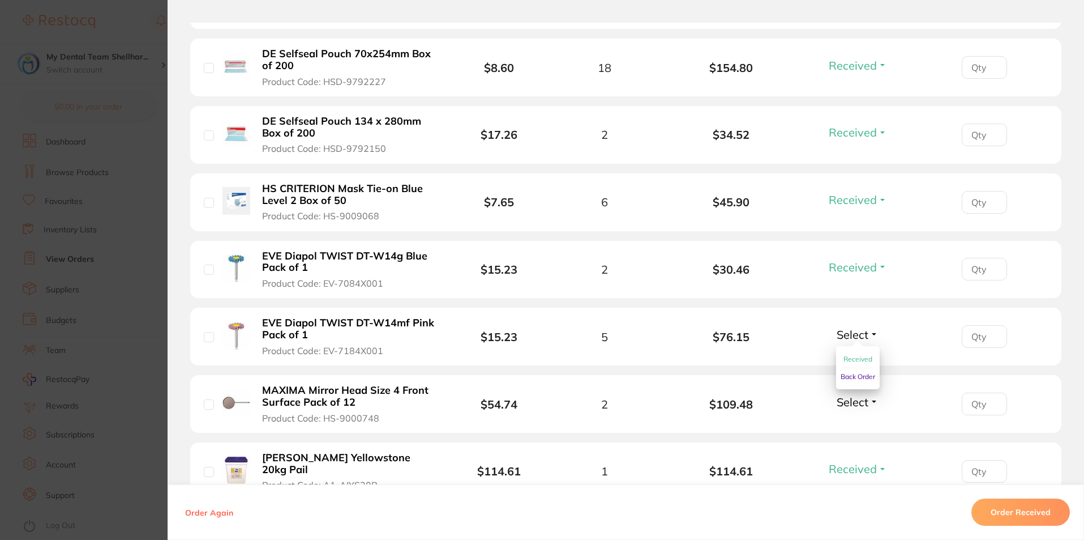
click at [853, 354] on span "Received" at bounding box center [858, 358] width 29 height 8
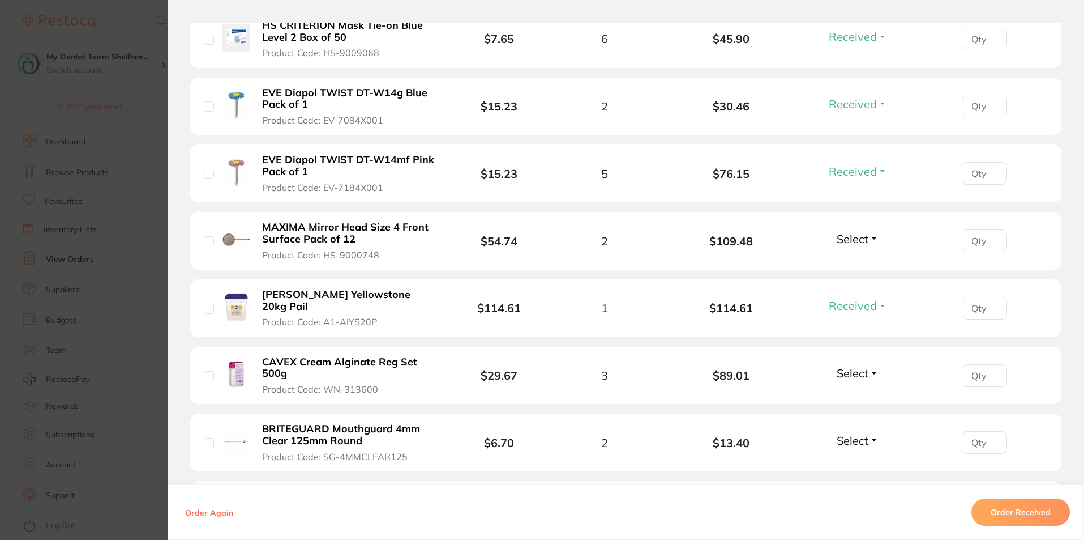
scroll to position [2831, 0]
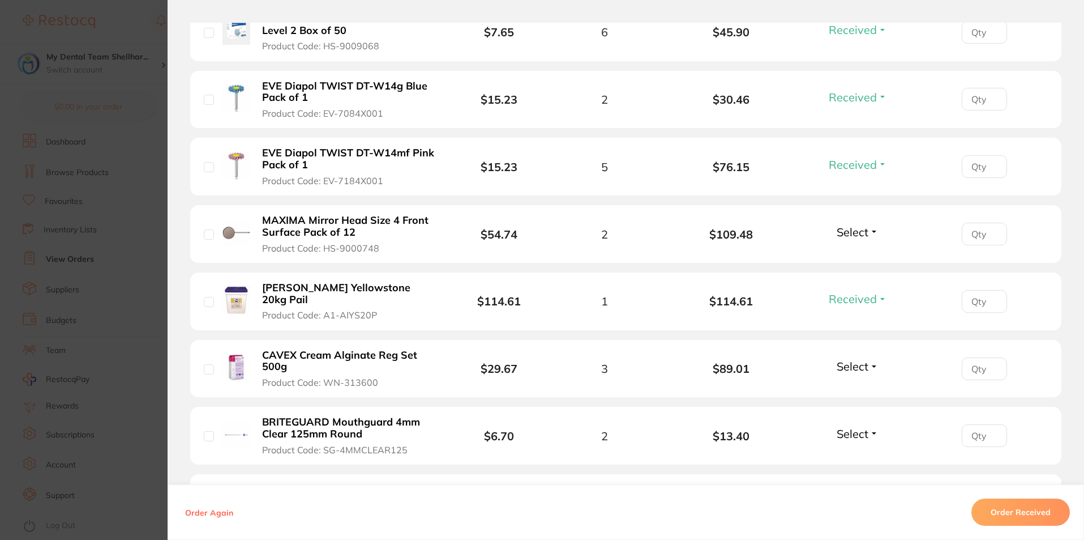
click at [847, 225] on span "Select" at bounding box center [853, 232] width 32 height 14
click at [858, 252] on span "Received" at bounding box center [858, 256] width 29 height 8
click at [850, 359] on span "Select" at bounding box center [853, 366] width 32 height 14
click at [848, 404] on span "Back Order" at bounding box center [858, 408] width 35 height 8
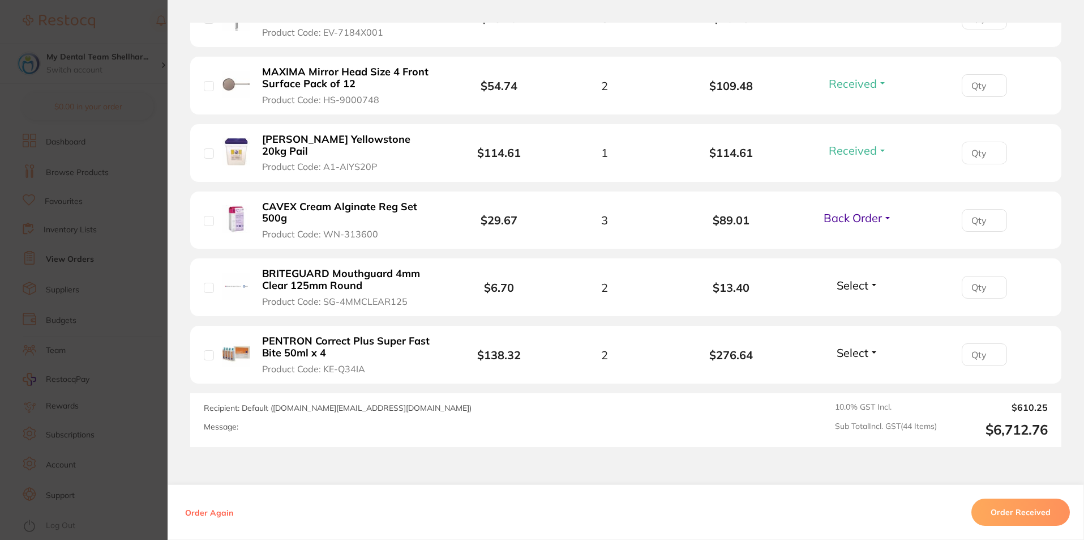
scroll to position [3001, 0]
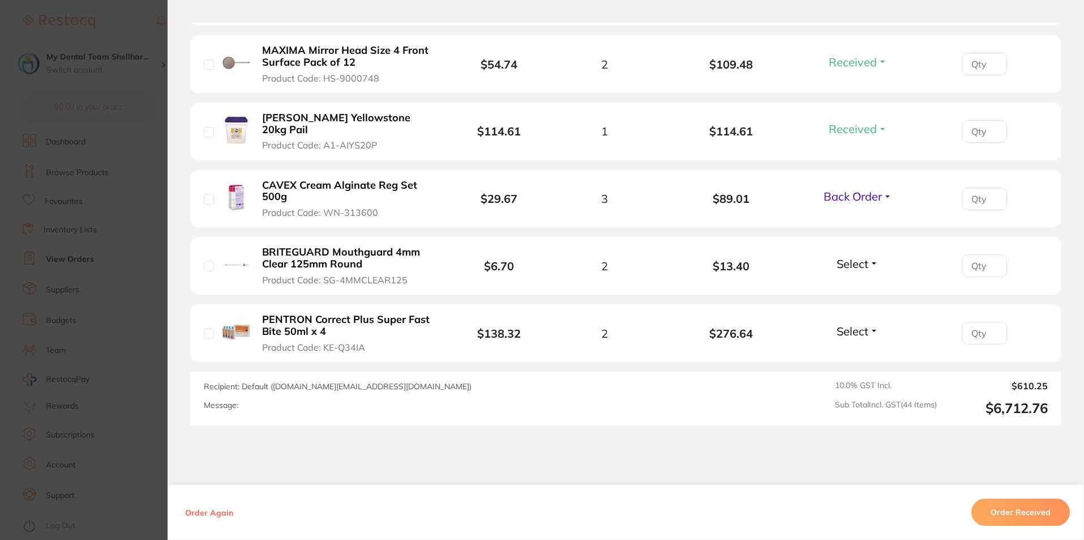
click at [842, 256] on span "Select" at bounding box center [853, 263] width 32 height 14
click at [853, 284] on span "Received" at bounding box center [858, 288] width 29 height 8
click at [856, 324] on div "Select Received Back Order" at bounding box center [857, 333] width 49 height 19
click at [856, 324] on span "Select" at bounding box center [853, 331] width 32 height 14
click at [860, 351] on span "Received" at bounding box center [858, 355] width 29 height 8
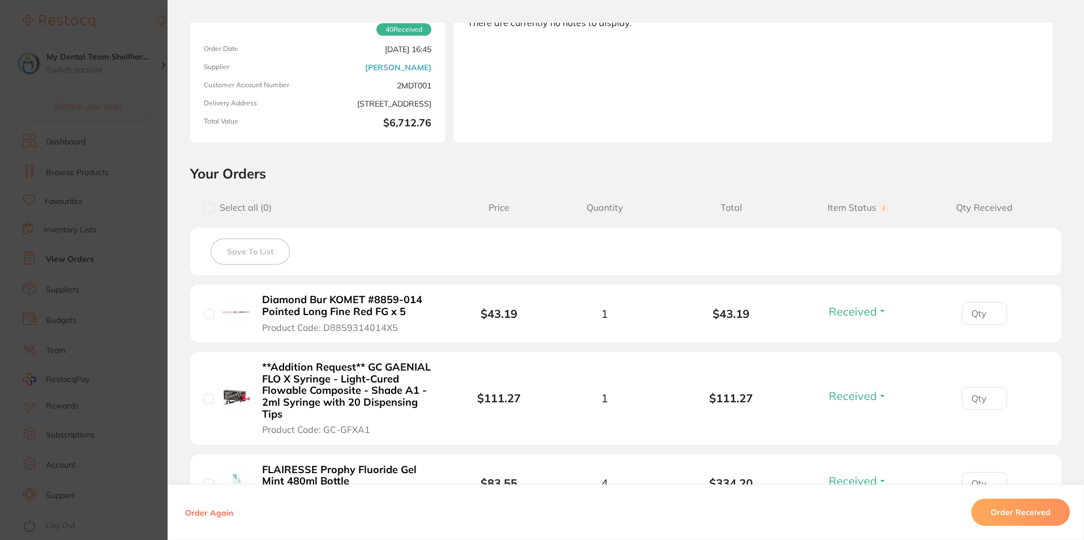
scroll to position [57, 0]
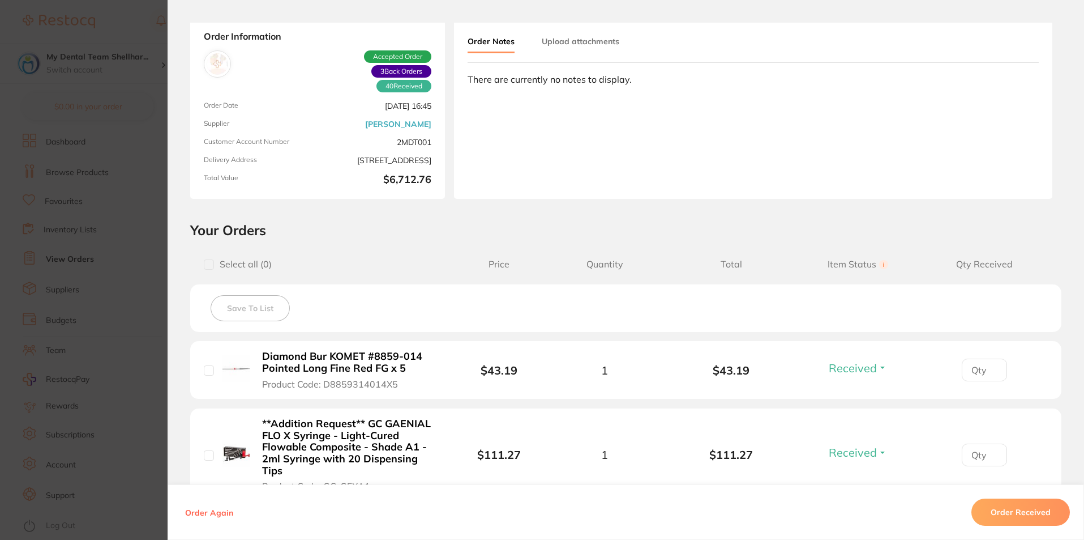
click at [109, 213] on section "Order ID: Restocq- 95665 Order Information 40 Received 3 Back Orders Accepted O…" at bounding box center [542, 270] width 1084 height 540
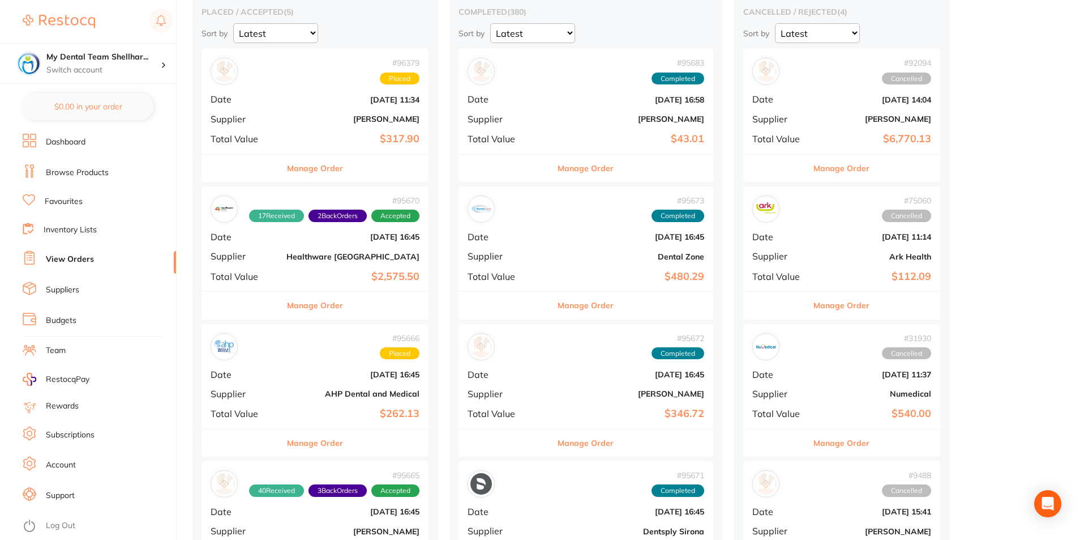
scroll to position [170, 0]
